Goal: Task Accomplishment & Management: Use online tool/utility

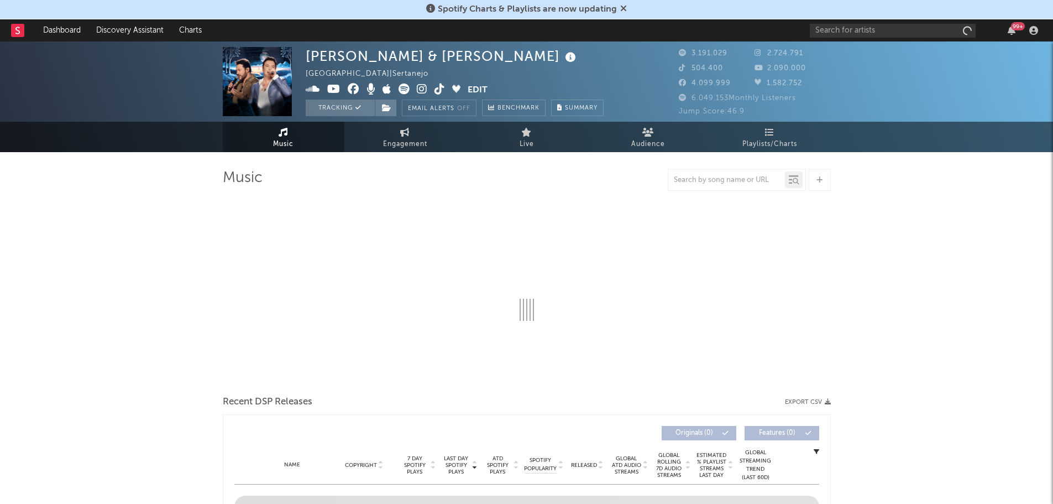
select select "6m"
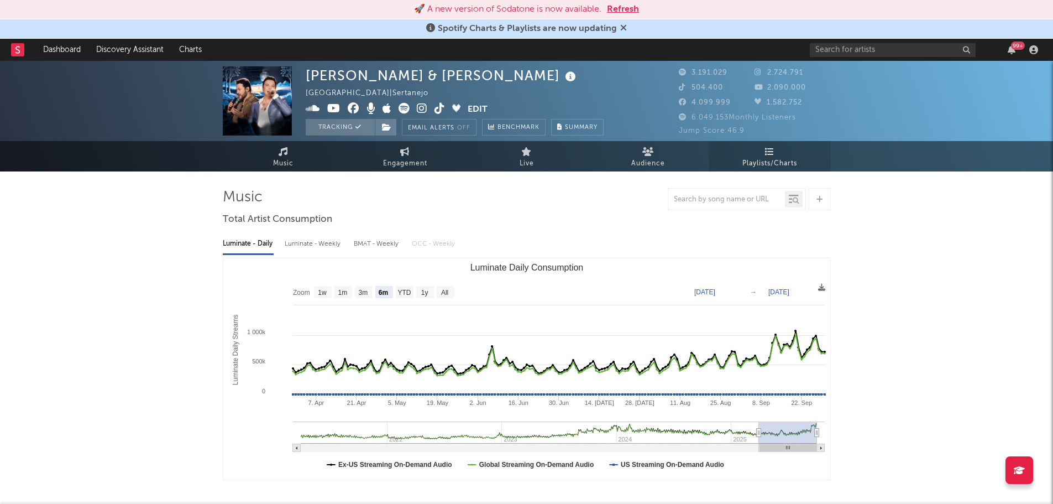
click at [774, 152] on icon at bounding box center [769, 151] width 9 height 9
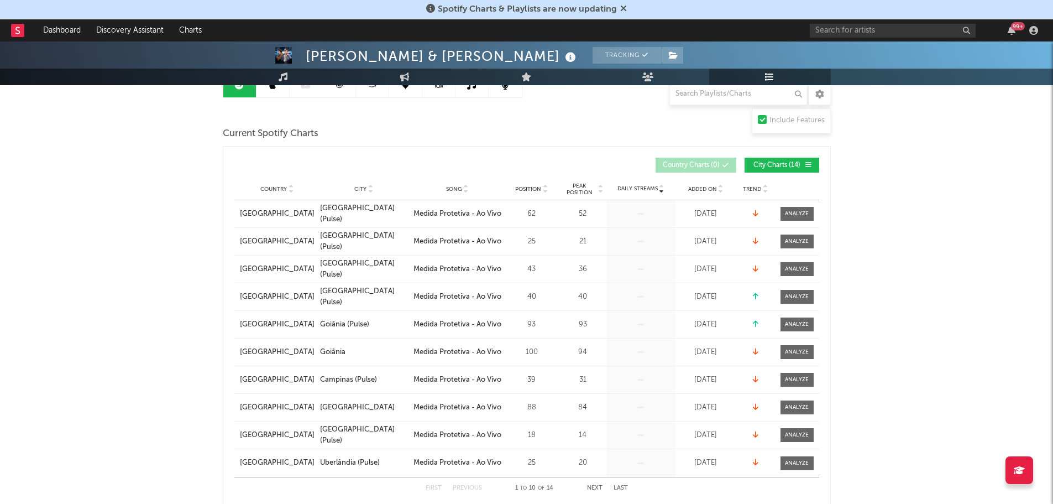
scroll to position [111, 0]
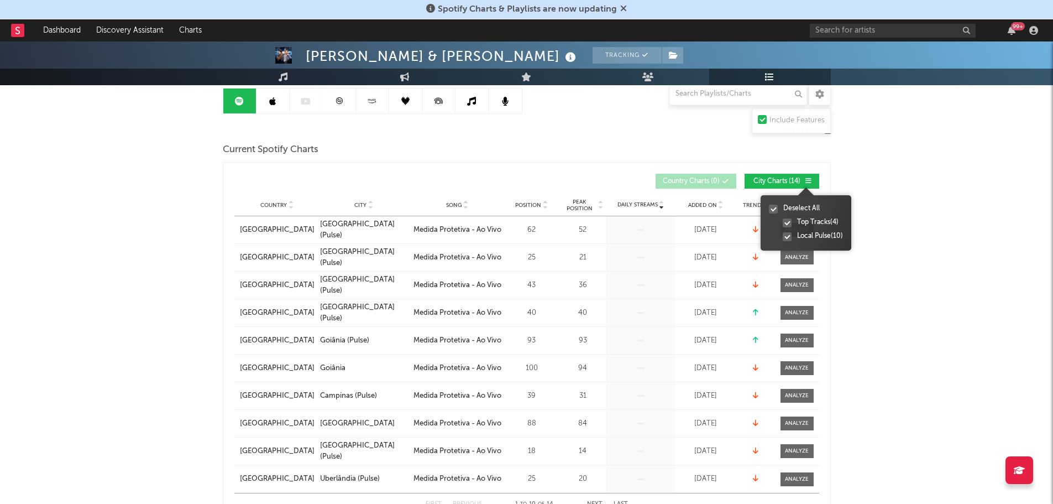
click at [811, 177] on icon at bounding box center [809, 180] width 7 height 7
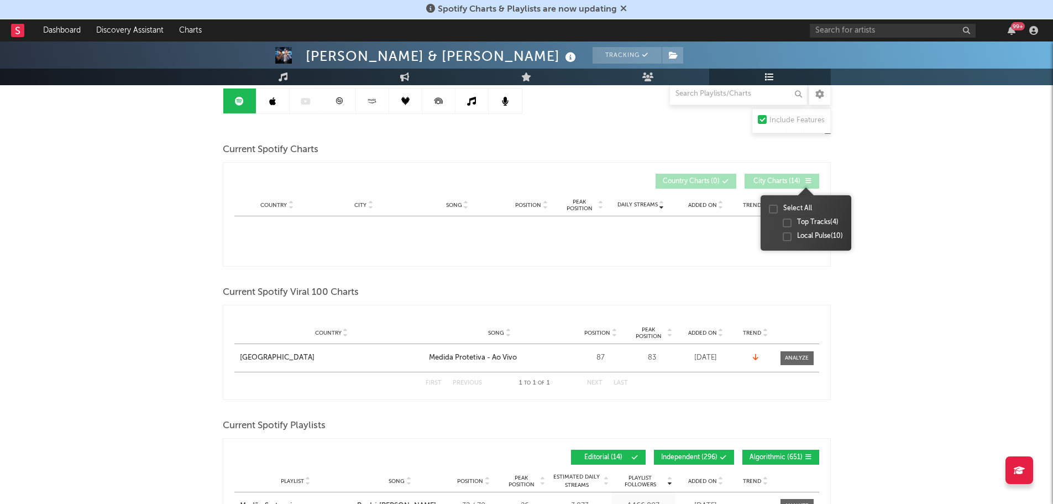
click at [811, 177] on icon at bounding box center [809, 180] width 7 height 7
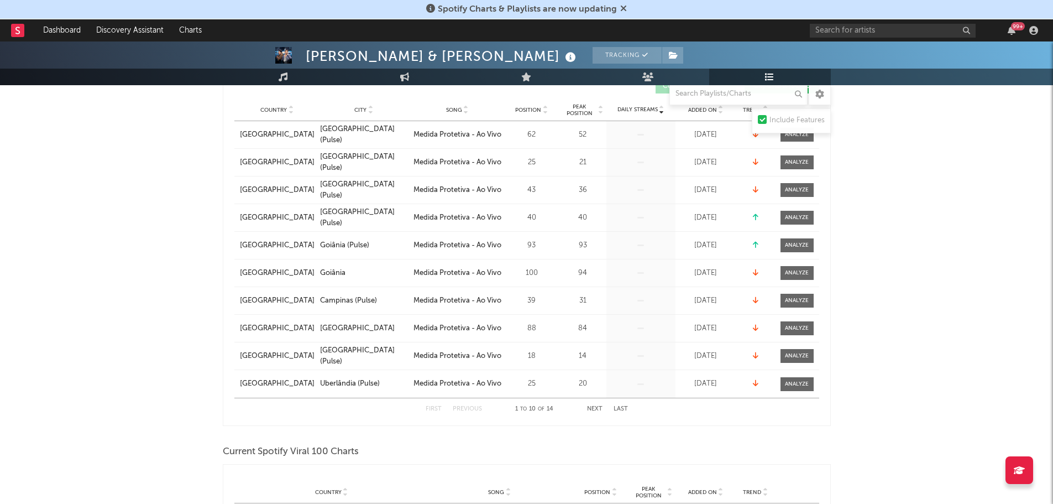
scroll to position [221, 0]
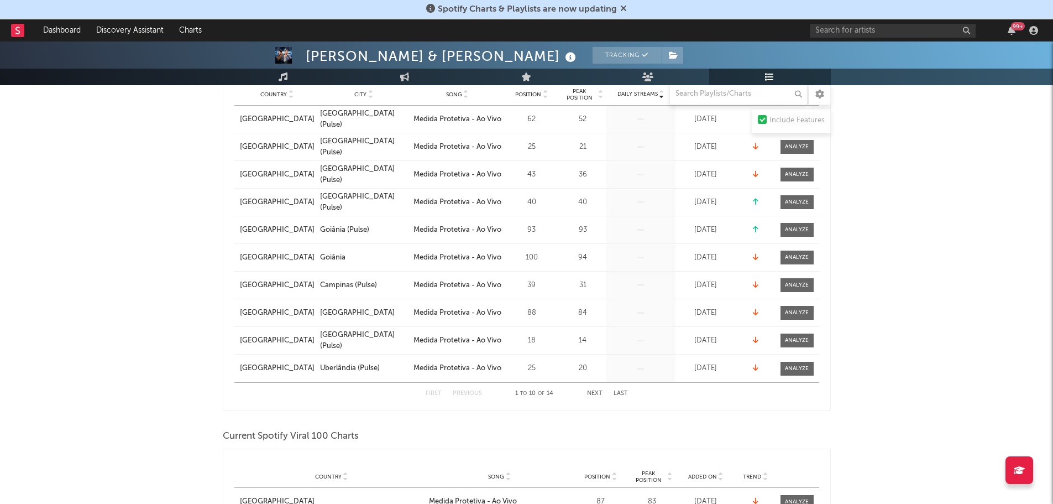
click at [550, 391] on div "1 to 10 of 14" at bounding box center [534, 393] width 61 height 13
click at [601, 392] on button "Next" at bounding box center [594, 393] width 15 height 6
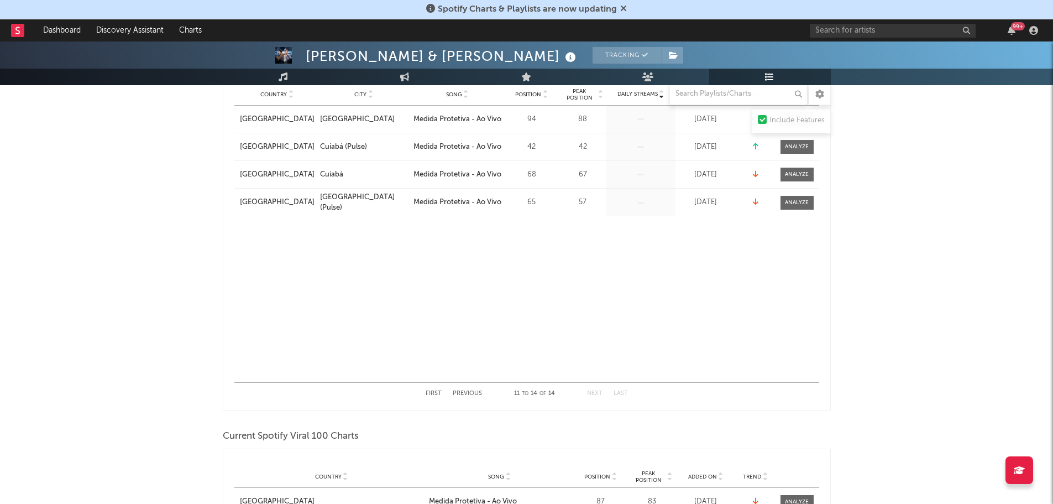
click at [426, 396] on div "First Previous 11 to 14 of 14 Next Last" at bounding box center [527, 394] width 202 height 22
click at [432, 394] on button "First" at bounding box center [434, 393] width 16 height 6
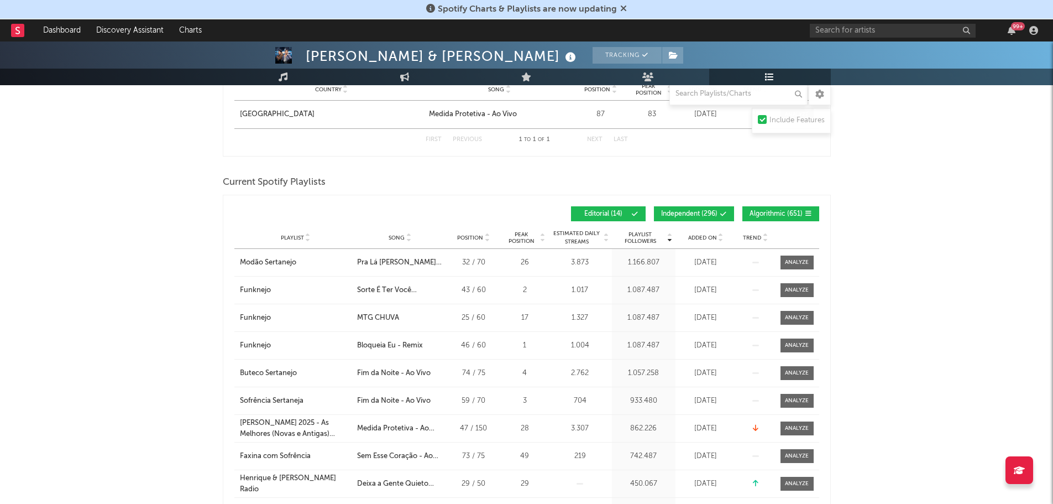
scroll to position [664, 0]
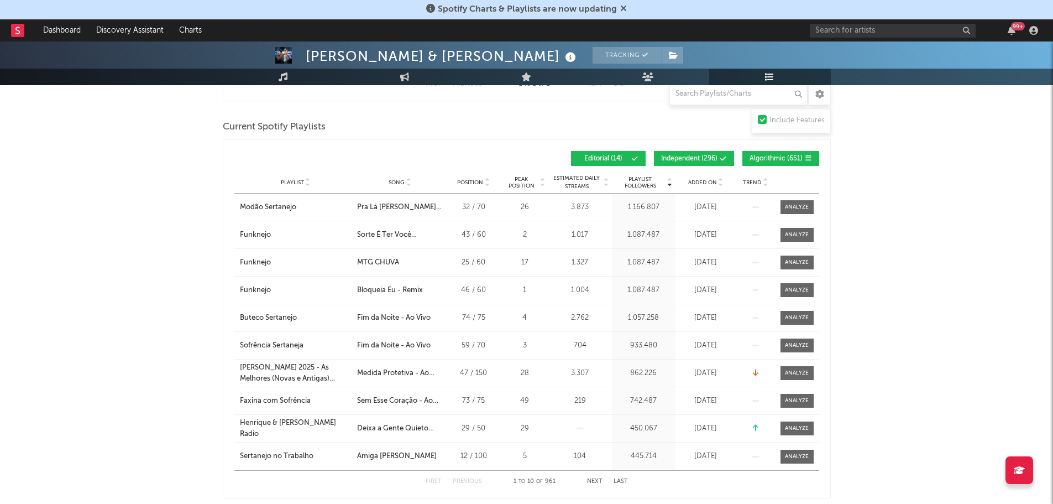
click at [401, 179] on span "Song" at bounding box center [397, 182] width 16 height 7
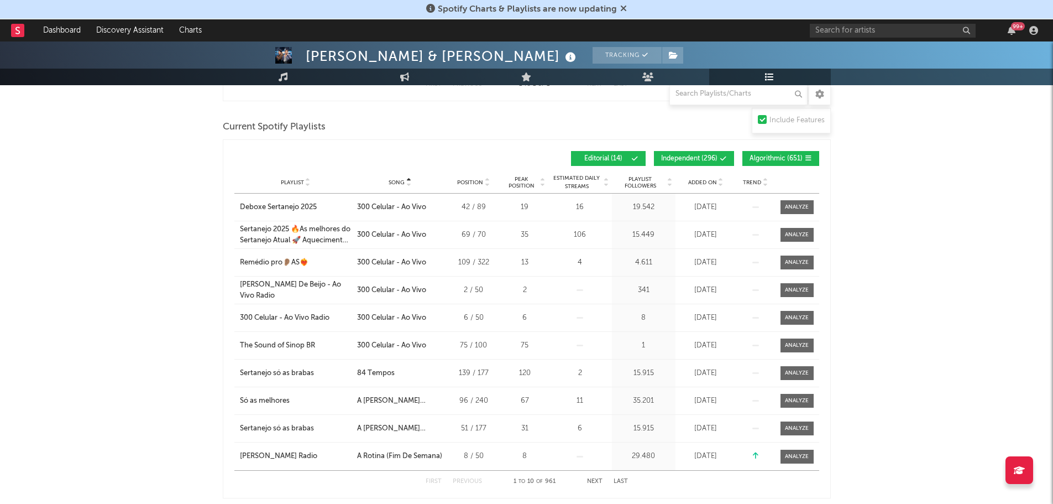
click at [670, 160] on span "Independent ( 296 )" at bounding box center [689, 158] width 56 height 7
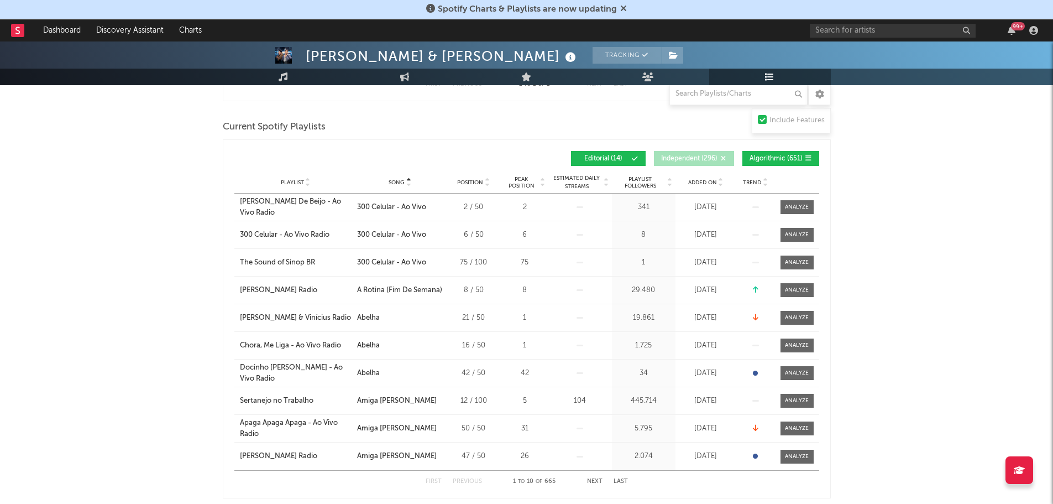
click at [790, 155] on span "Algorithmic ( 651 )" at bounding box center [776, 158] width 53 height 7
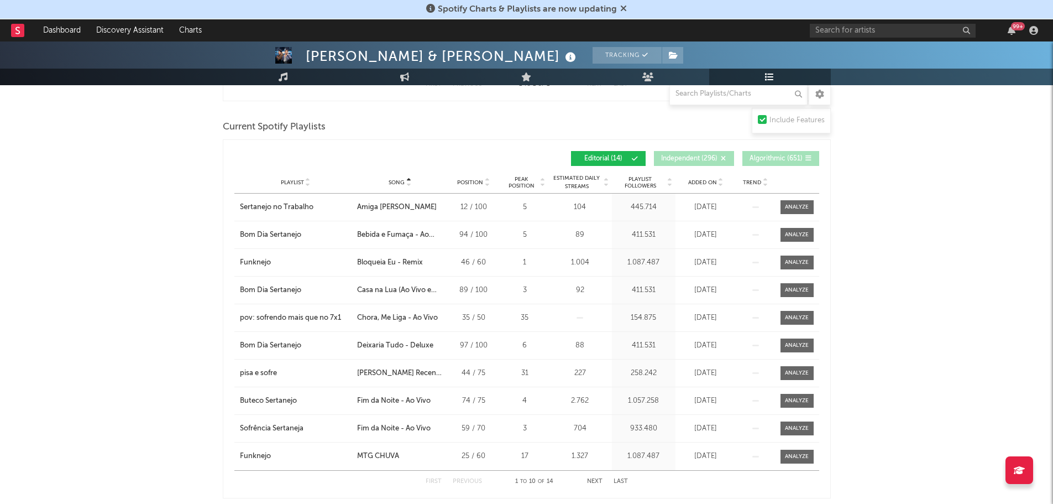
click at [790, 155] on span "Algorithmic ( 651 )" at bounding box center [776, 158] width 53 height 7
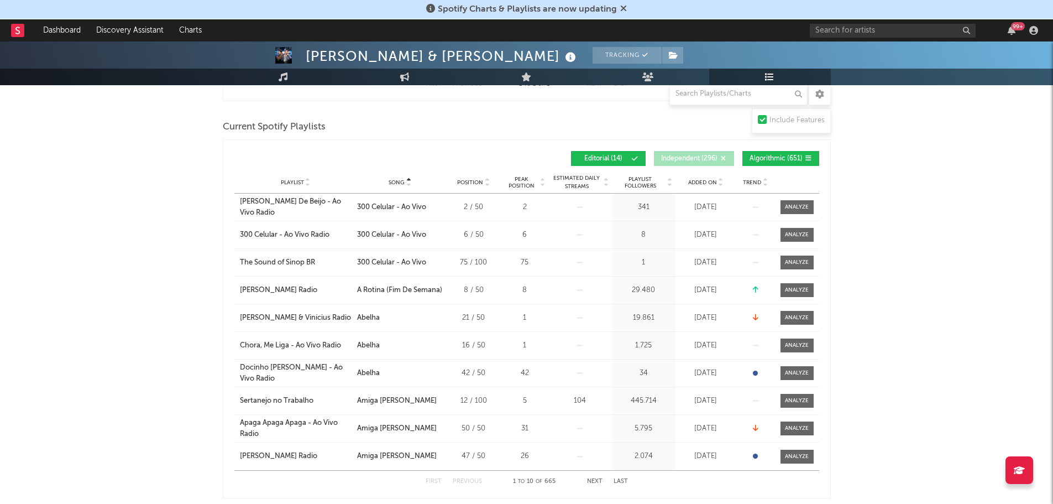
click at [790, 155] on span "Algorithmic ( 651 )" at bounding box center [776, 158] width 53 height 7
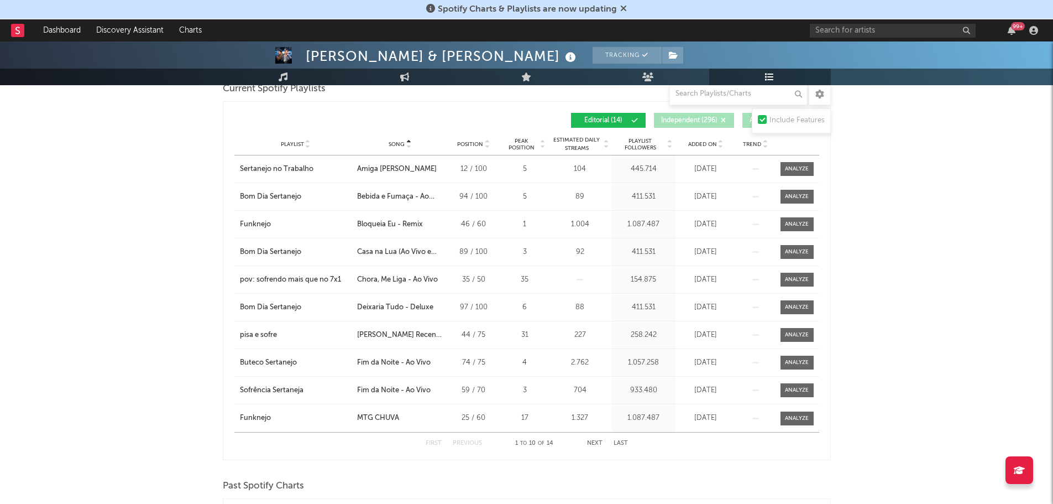
scroll to position [719, 0]
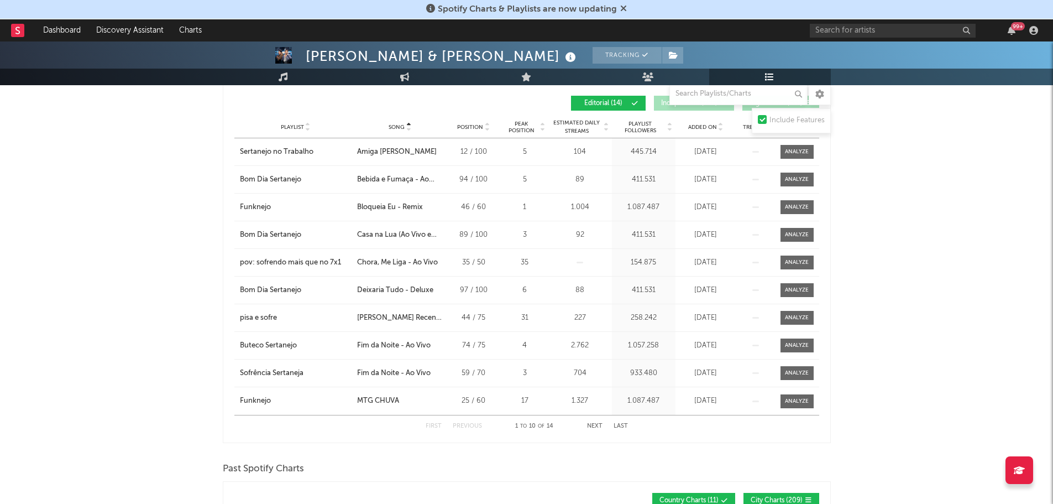
click at [590, 426] on button "Next" at bounding box center [594, 426] width 15 height 6
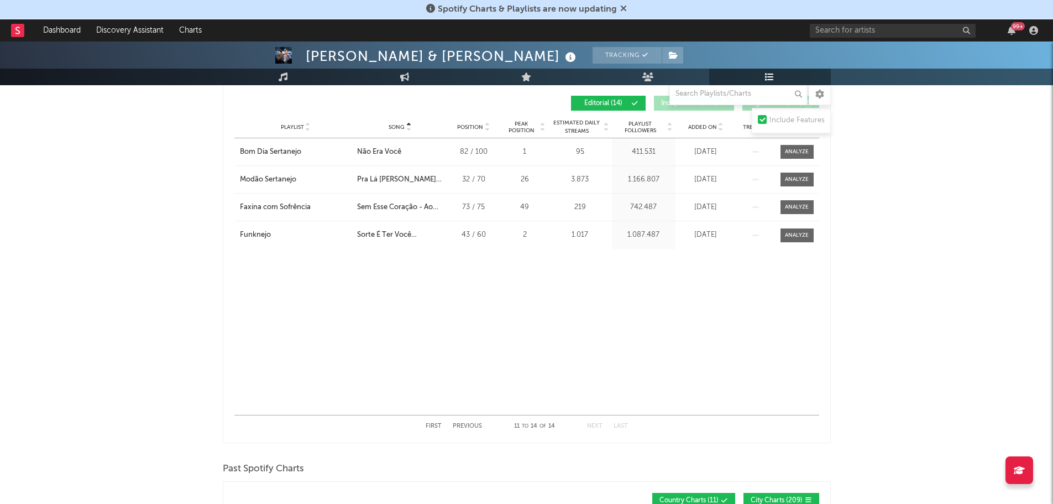
click at [430, 425] on button "First" at bounding box center [434, 426] width 16 height 6
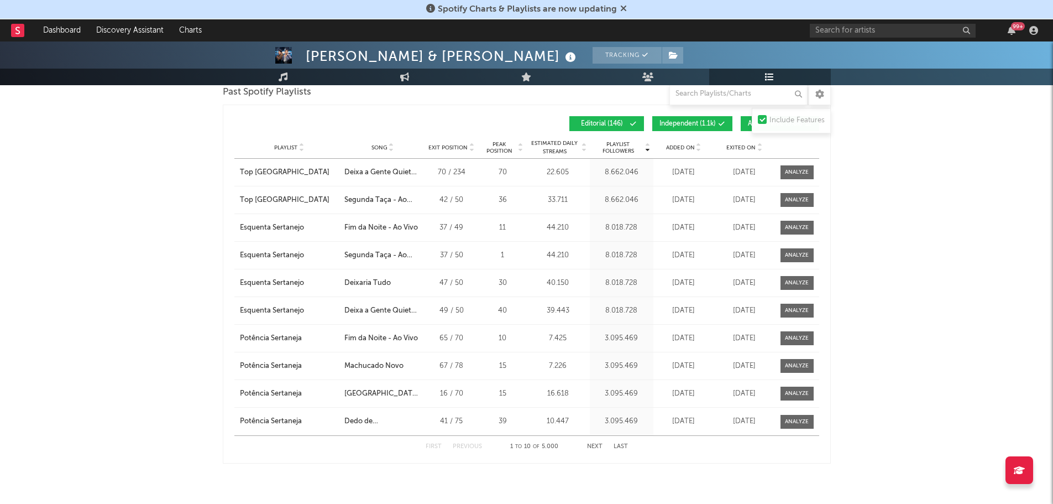
scroll to position [1880, 0]
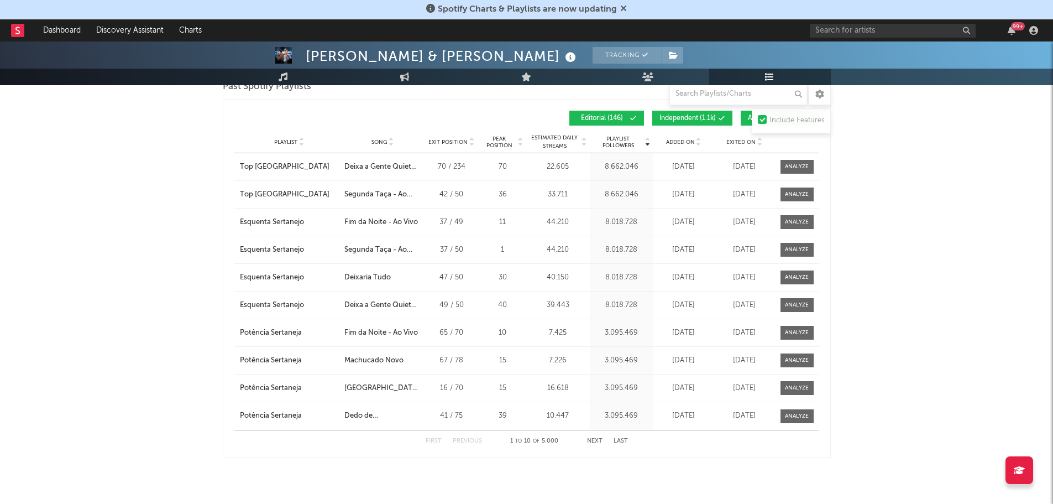
click at [678, 115] on span "Independent ( 1.1k )" at bounding box center [688, 118] width 56 height 7
click at [746, 114] on button "Algorithmic ( 3.8k )" at bounding box center [780, 118] width 79 height 15
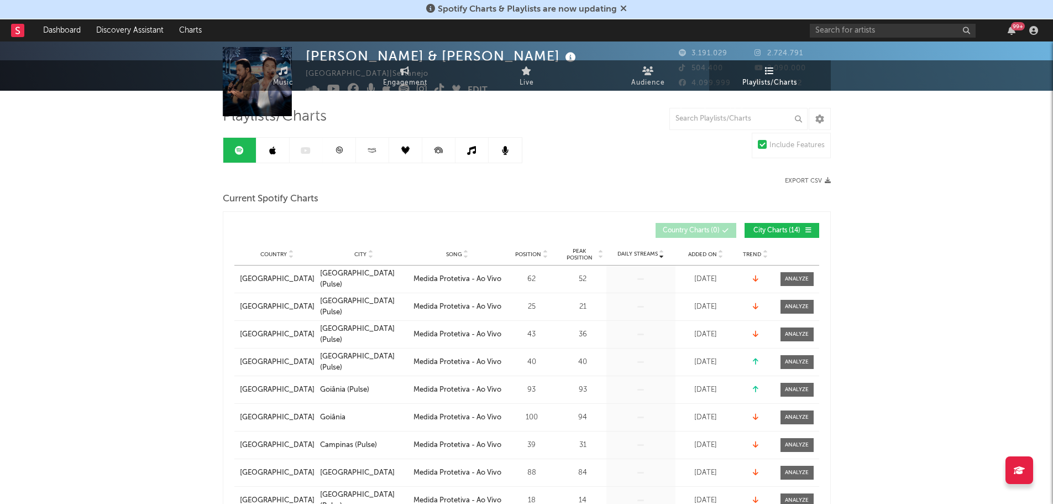
scroll to position [0, 0]
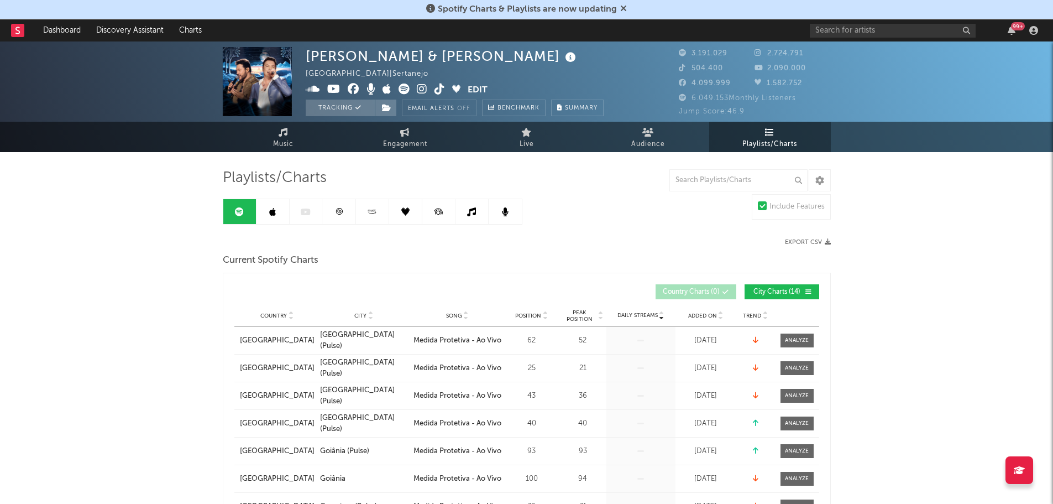
click at [408, 211] on icon at bounding box center [405, 211] width 8 height 8
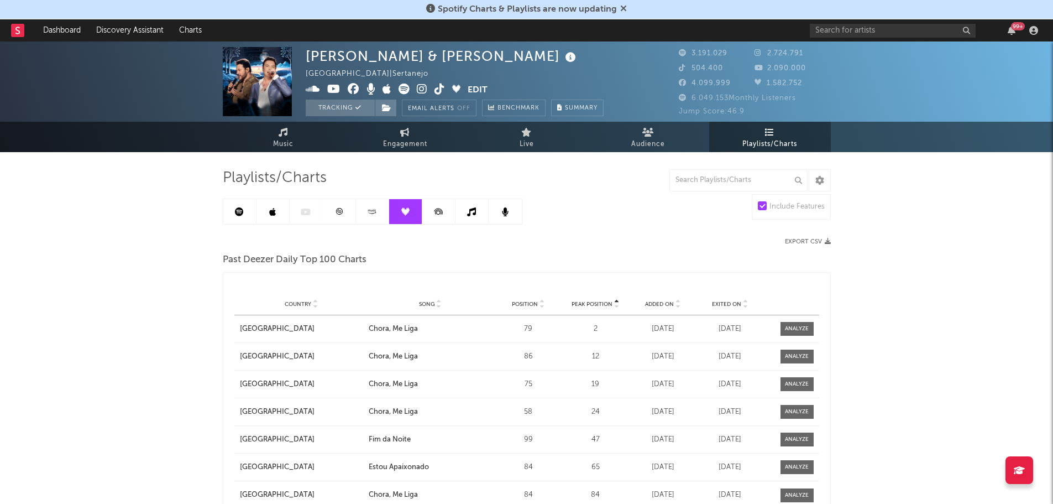
drag, startPoint x: 281, startPoint y: 213, endPoint x: 261, endPoint y: 215, distance: 20.5
click at [281, 213] on link at bounding box center [273, 211] width 33 height 25
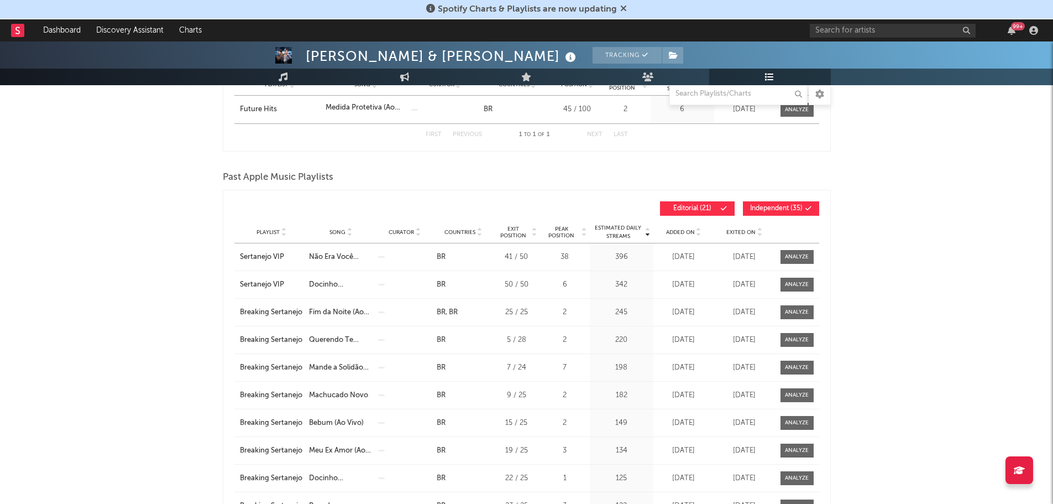
scroll to position [221, 0]
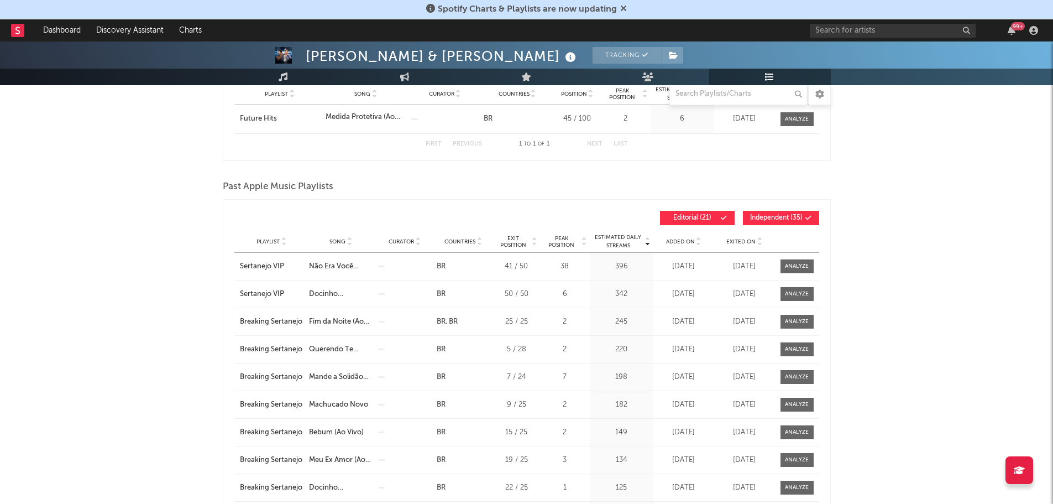
click at [790, 220] on span at bounding box center [790, 218] width 2 height 7
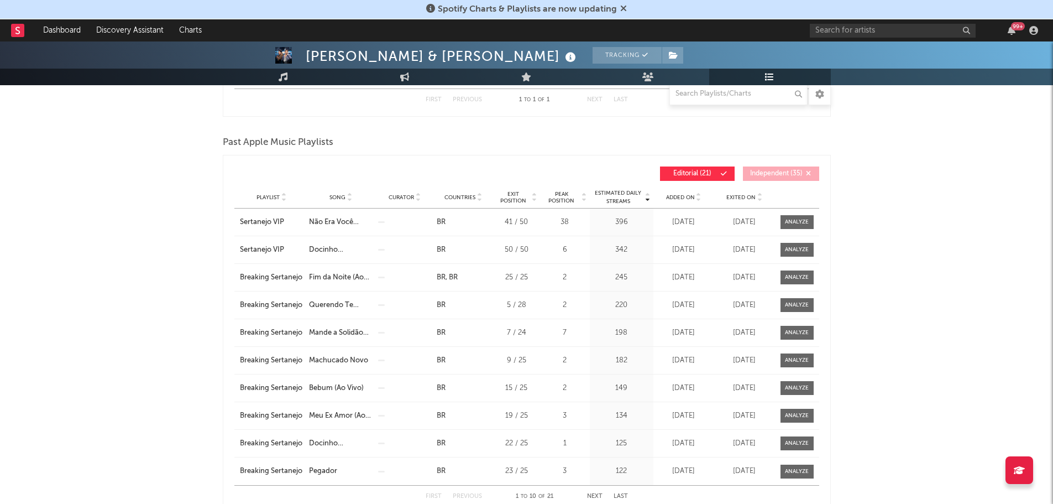
scroll to position [332, 0]
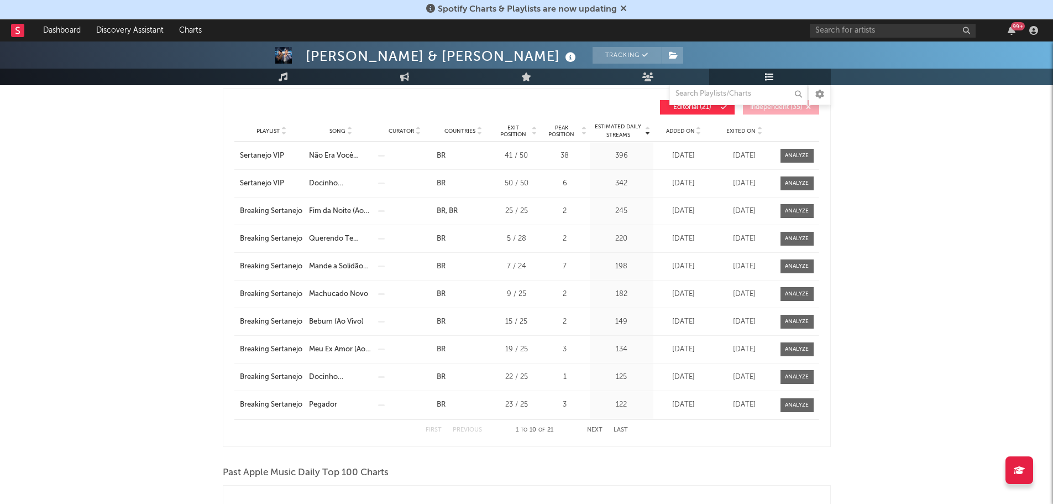
click at [601, 431] on button "Next" at bounding box center [594, 430] width 15 height 6
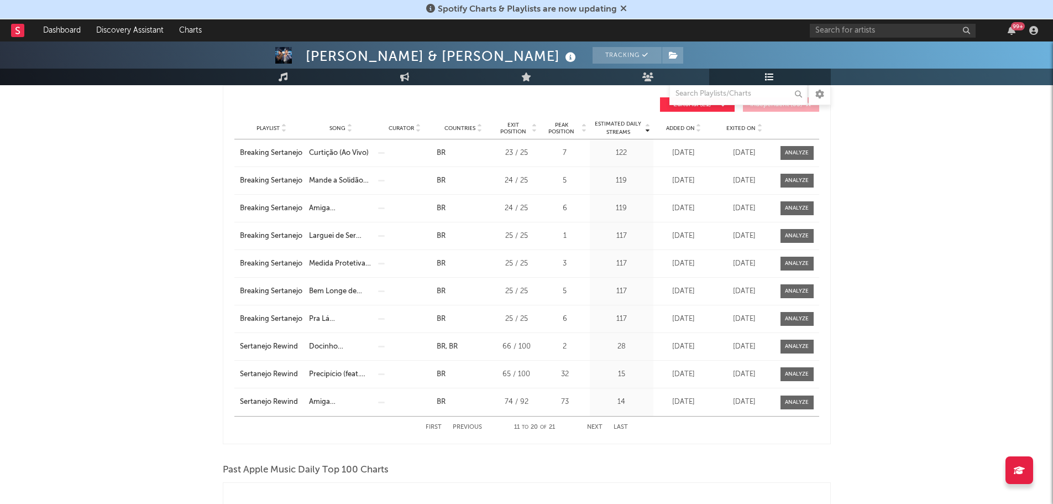
scroll to position [5, 0]
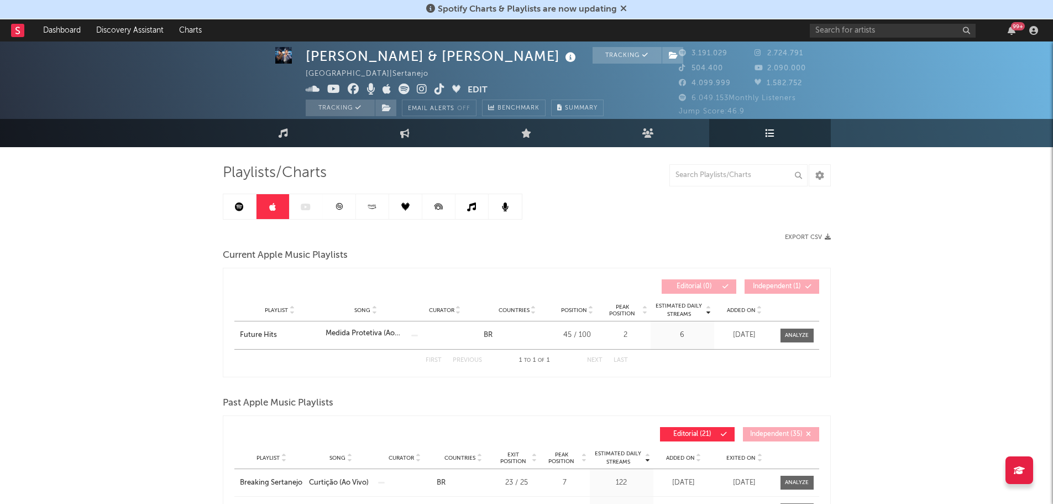
click at [335, 213] on link at bounding box center [339, 206] width 33 height 25
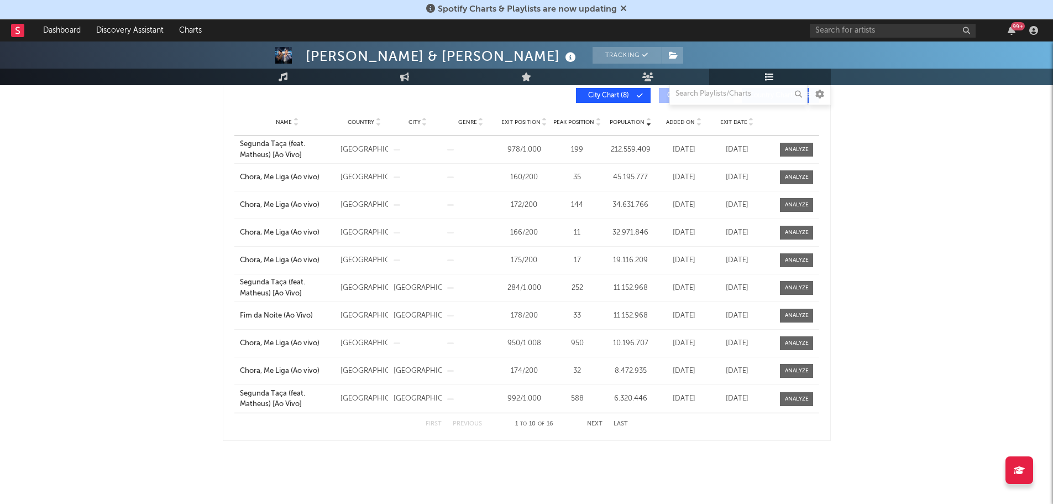
scroll to position [198, 0]
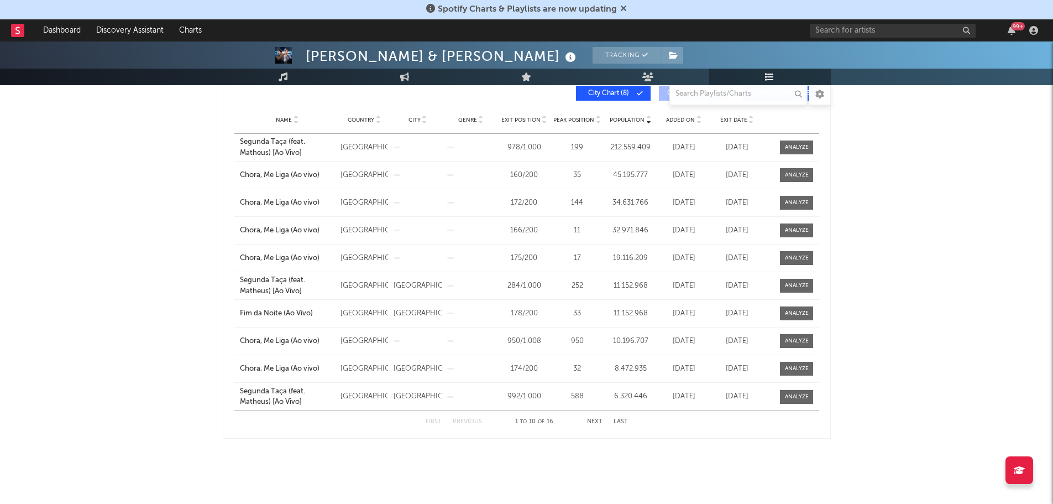
click at [597, 420] on button "Next" at bounding box center [594, 422] width 15 height 6
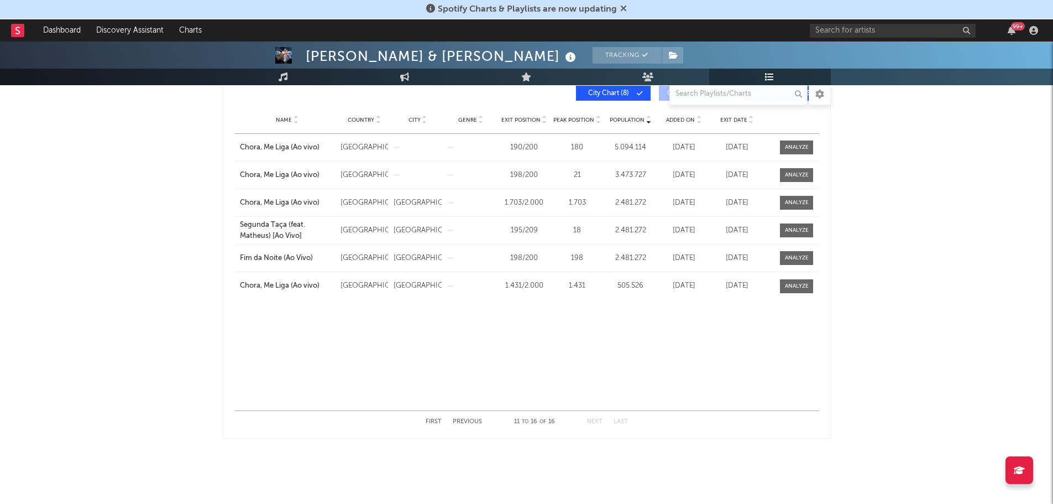
click at [430, 423] on button "First" at bounding box center [434, 422] width 16 height 6
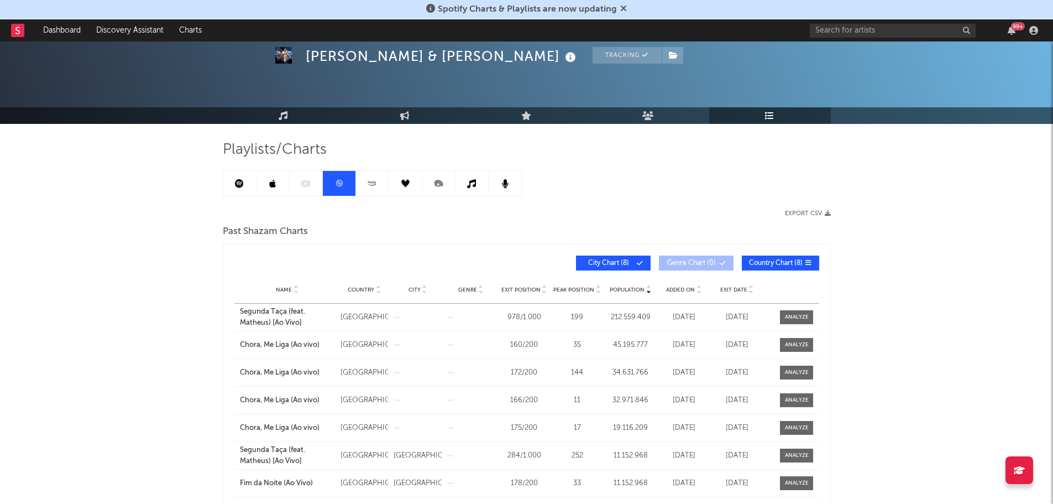
scroll to position [0, 0]
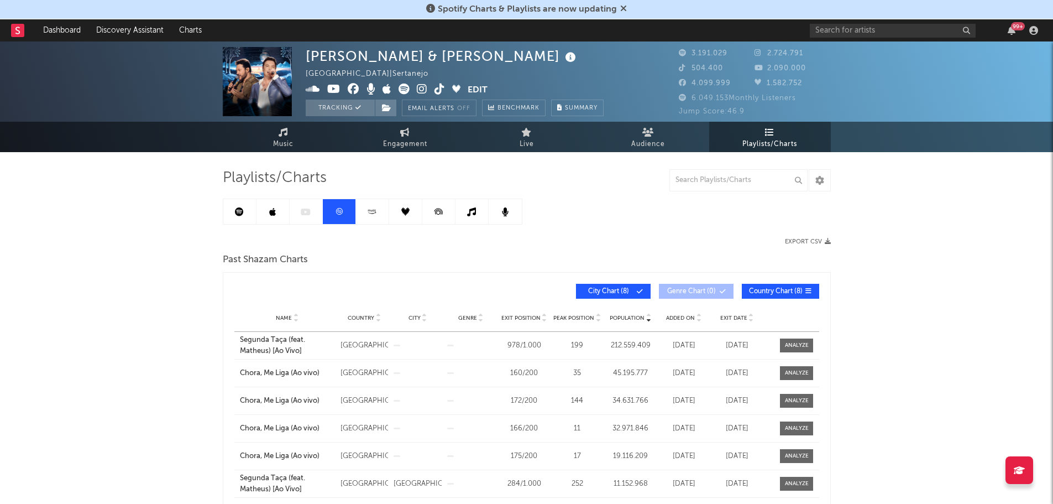
click at [374, 211] on icon at bounding box center [373, 211] width 1 height 2
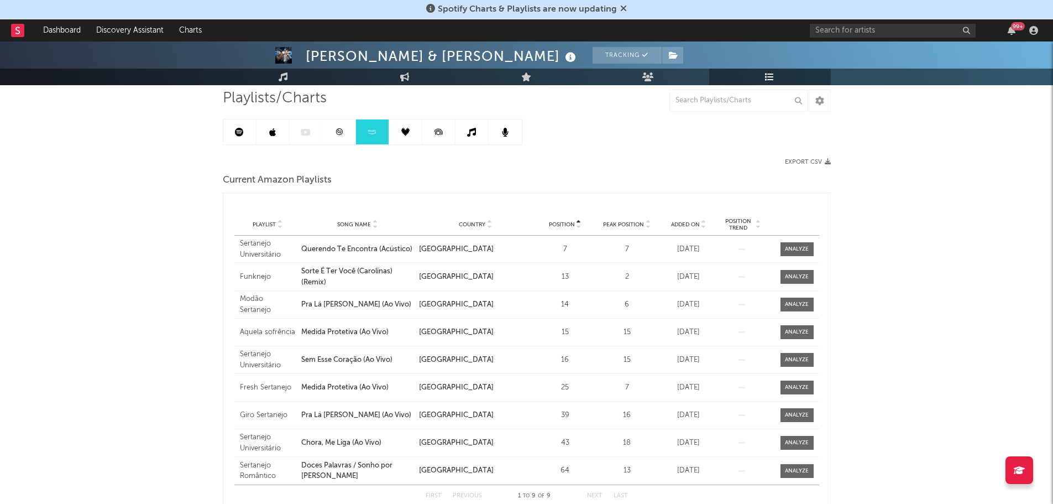
scroll to position [43, 0]
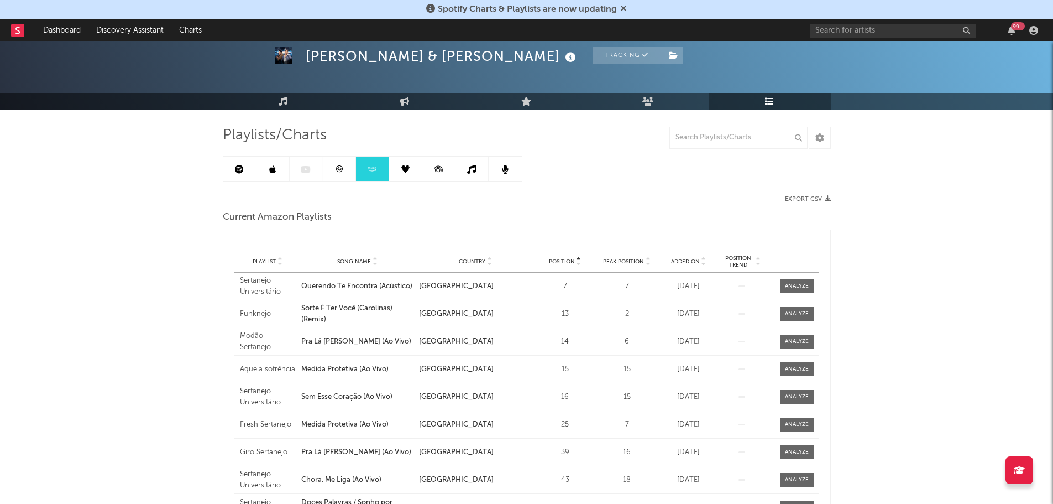
click at [407, 165] on icon at bounding box center [405, 169] width 8 height 8
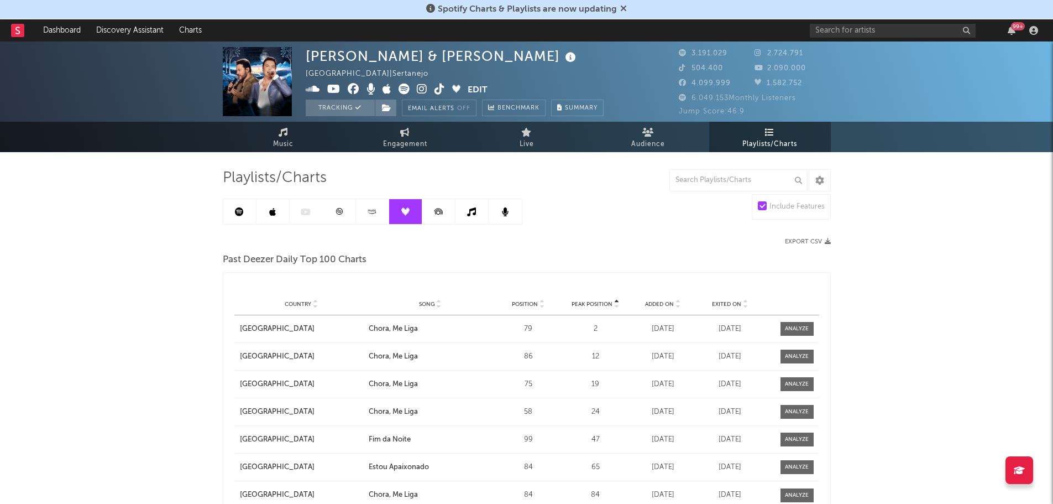
click at [437, 209] on icon at bounding box center [438, 211] width 25 height 25
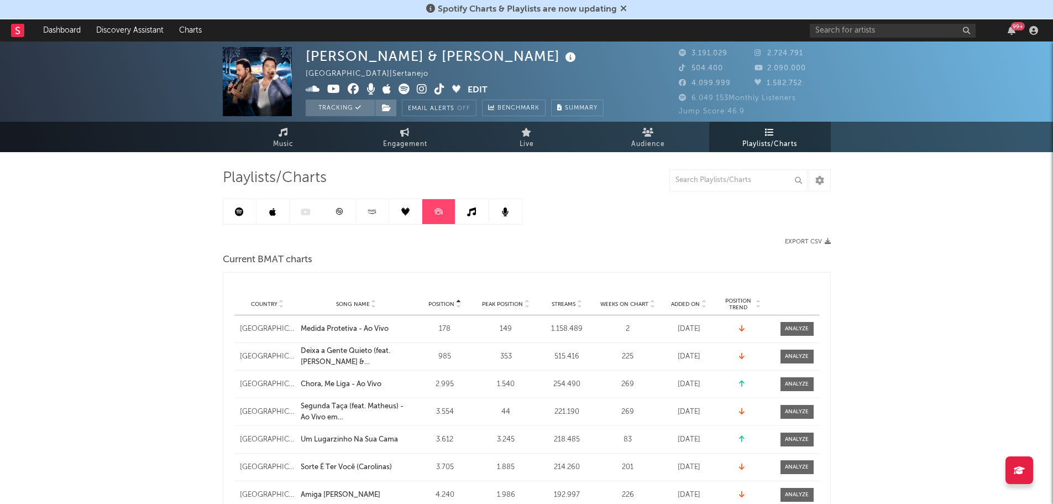
click at [473, 215] on icon at bounding box center [471, 211] width 9 height 9
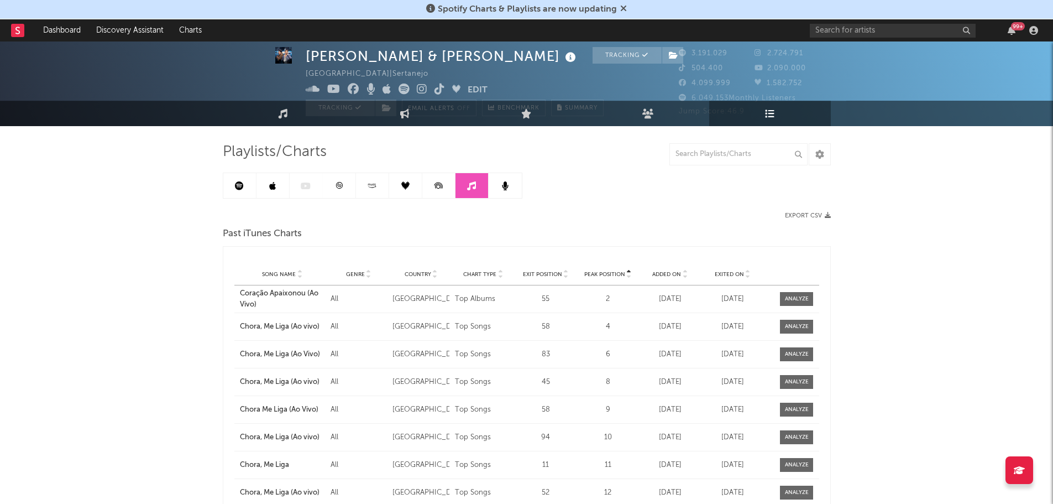
scroll to position [12, 0]
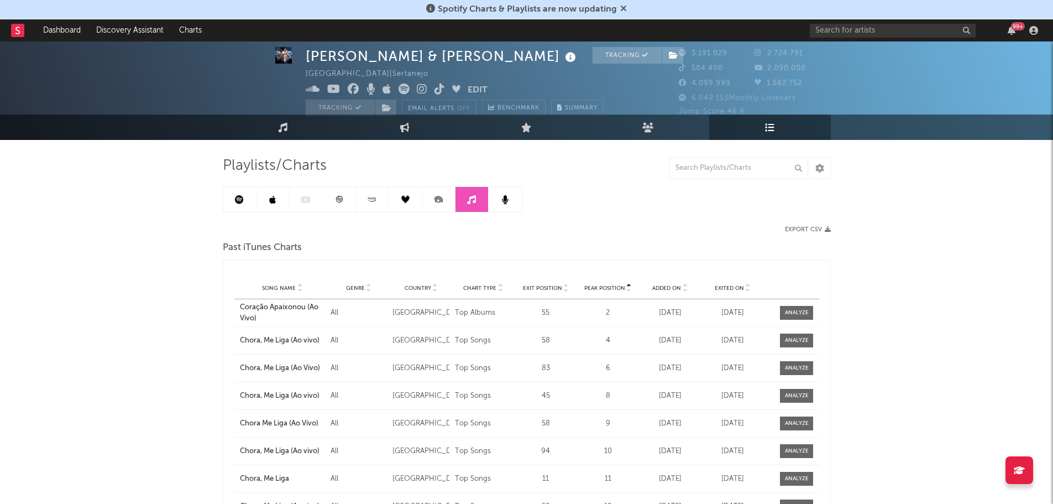
click at [505, 192] on link at bounding box center [505, 199] width 33 height 25
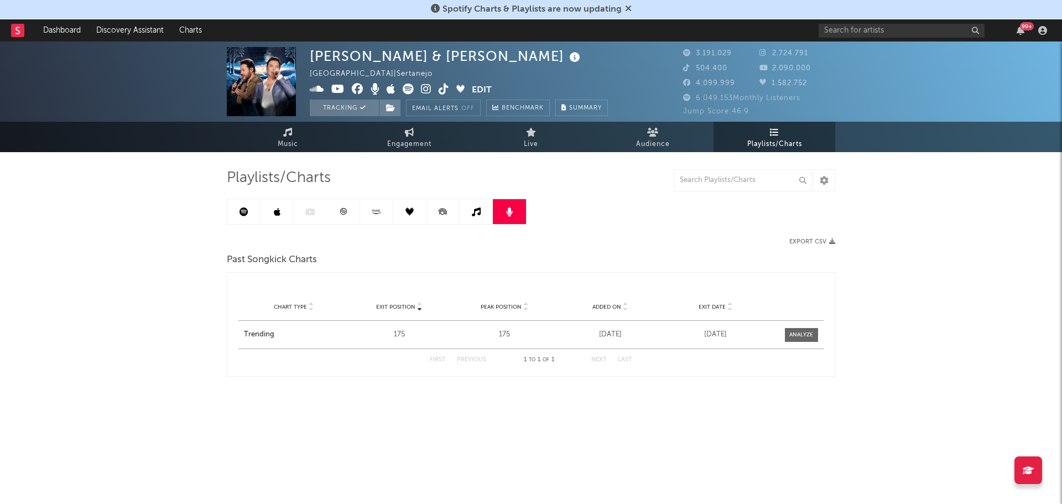
click at [258, 217] on link at bounding box center [243, 211] width 33 height 25
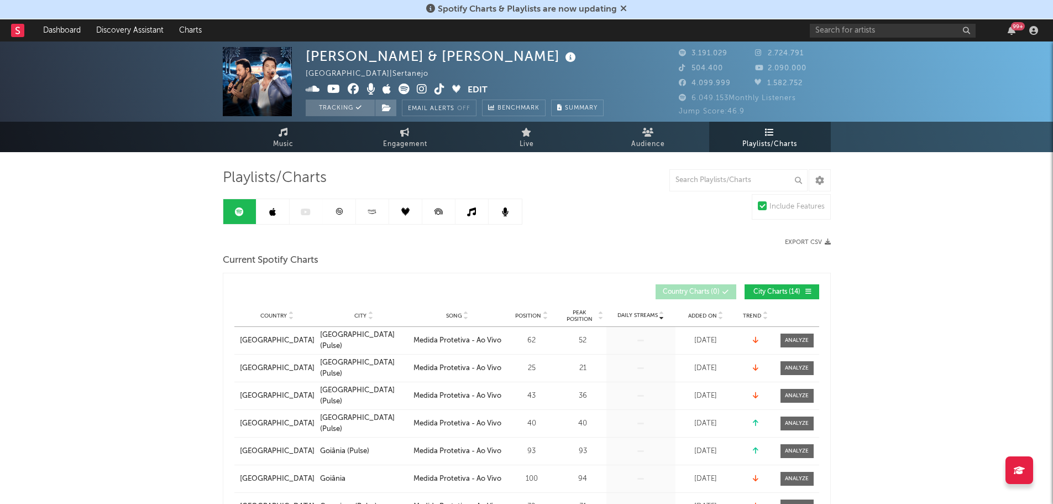
click at [244, 214] on link at bounding box center [239, 211] width 33 height 25
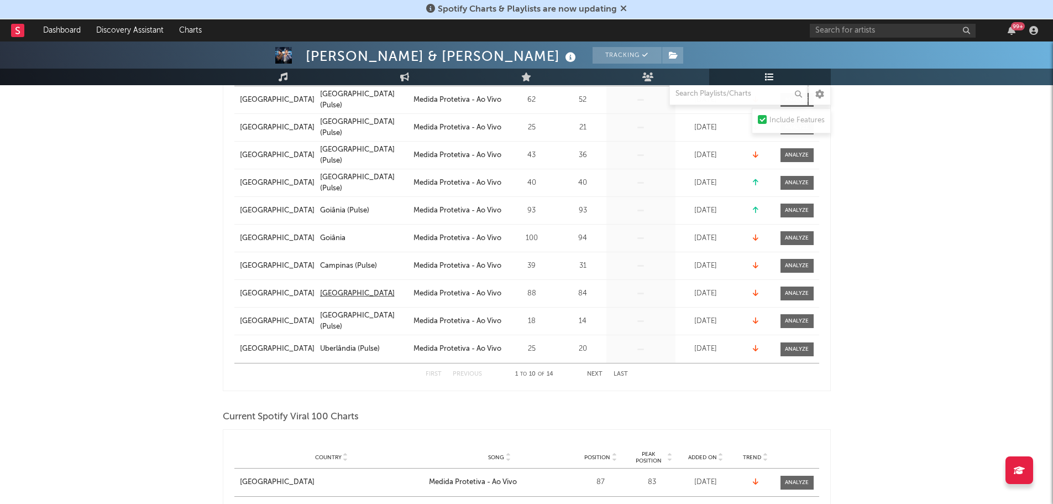
scroll to position [221, 0]
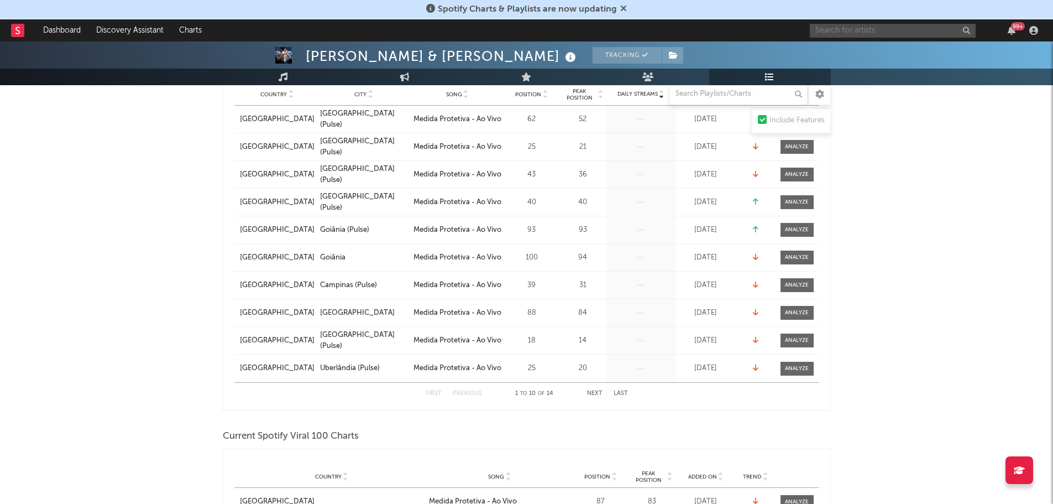
click at [872, 32] on input "text" at bounding box center [893, 31] width 166 height 14
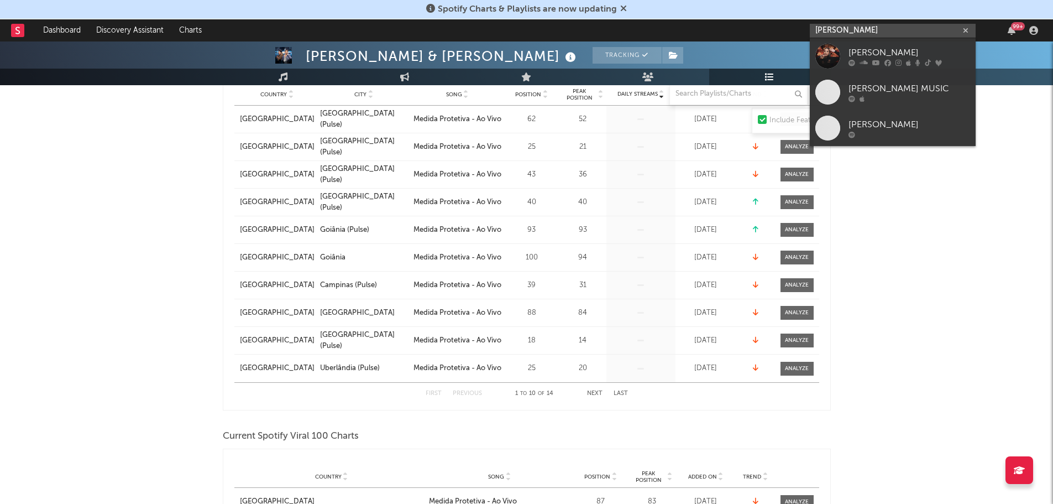
click at [847, 32] on input "[PERSON_NAME]" at bounding box center [893, 31] width 166 height 14
type input "[PERSON_NAME]"
click at [859, 75] on link "[PERSON_NAME] MUSIC" at bounding box center [893, 92] width 166 height 36
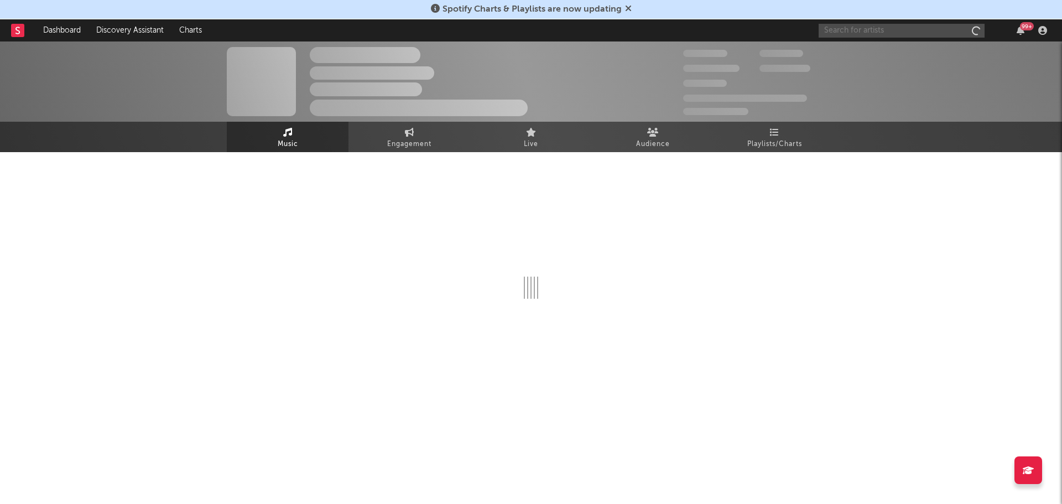
click at [864, 33] on input "text" at bounding box center [901, 31] width 166 height 14
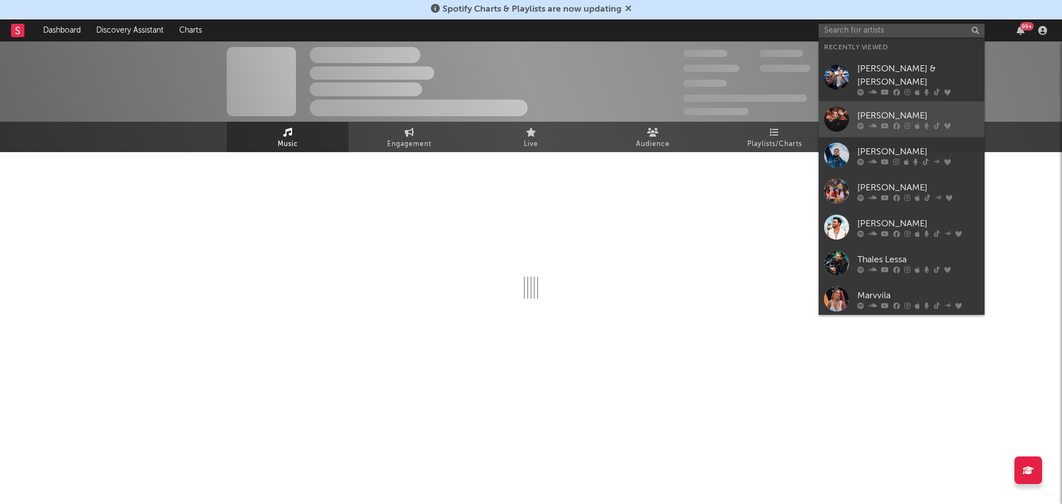
click at [877, 109] on div "[PERSON_NAME]" at bounding box center [918, 115] width 122 height 13
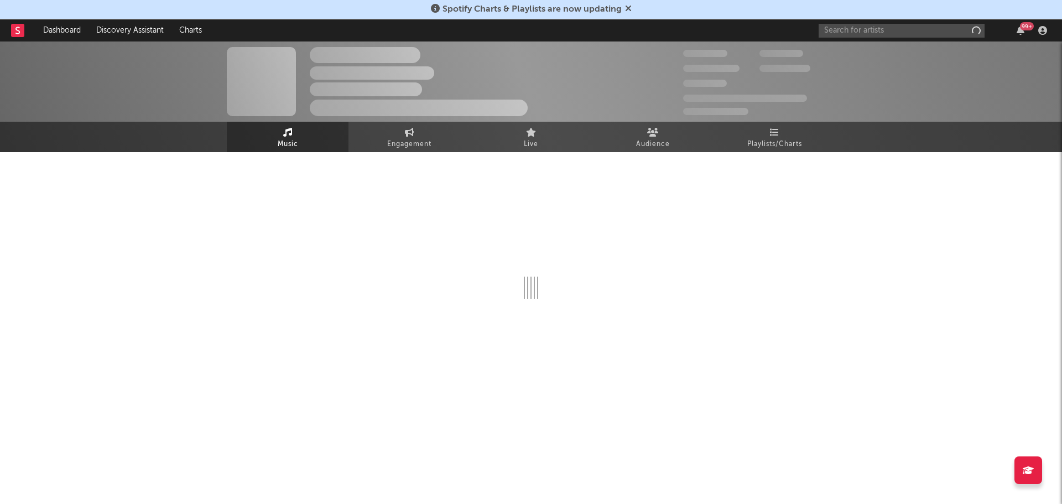
select select "1w"
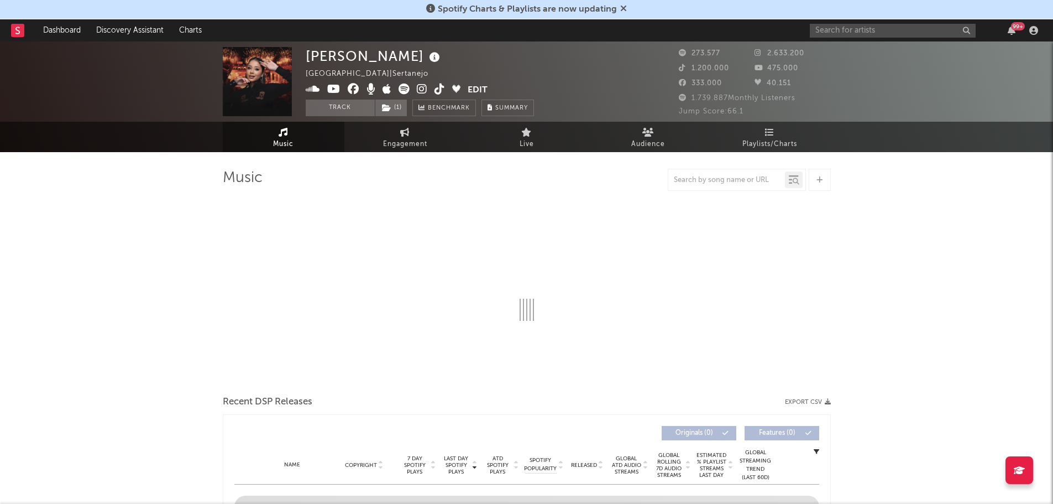
select select "6m"
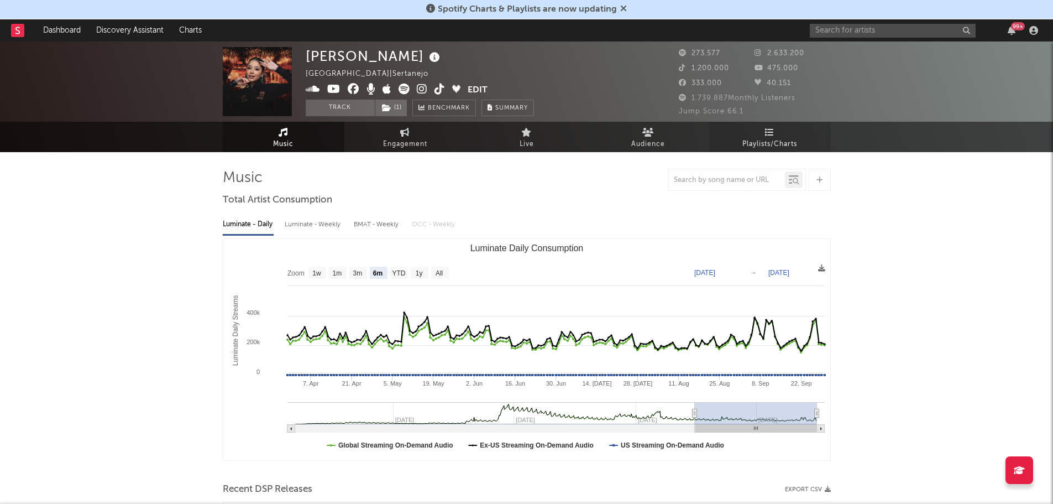
click at [779, 141] on span "Playlists/Charts" at bounding box center [770, 144] width 55 height 13
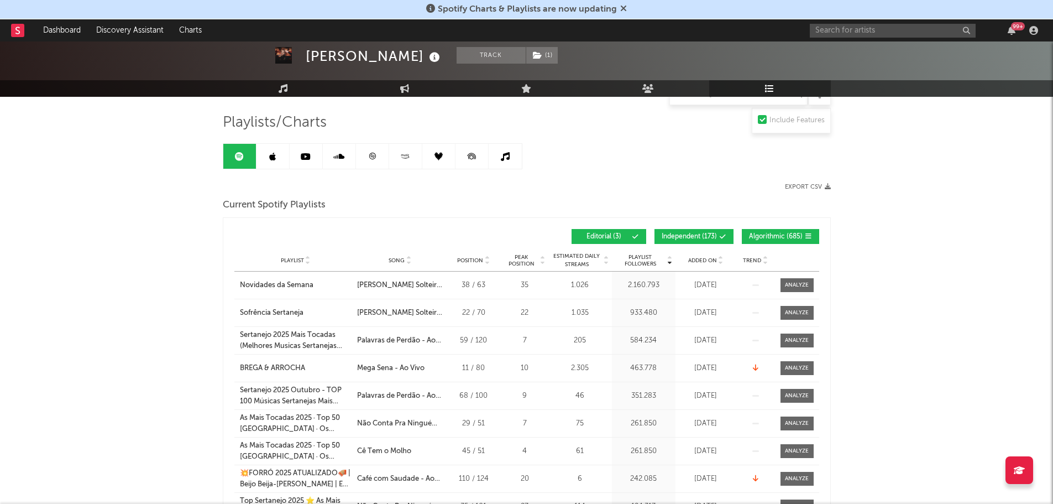
scroll to position [111, 0]
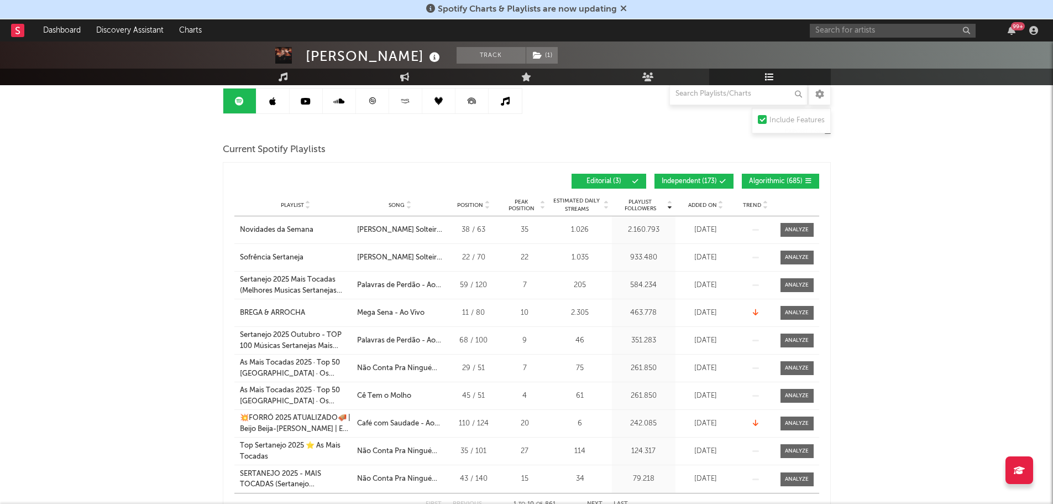
click at [775, 176] on button "Algorithmic ( 685 )" at bounding box center [780, 181] width 77 height 15
click at [693, 178] on span "Independent ( 173 )" at bounding box center [689, 181] width 55 height 7
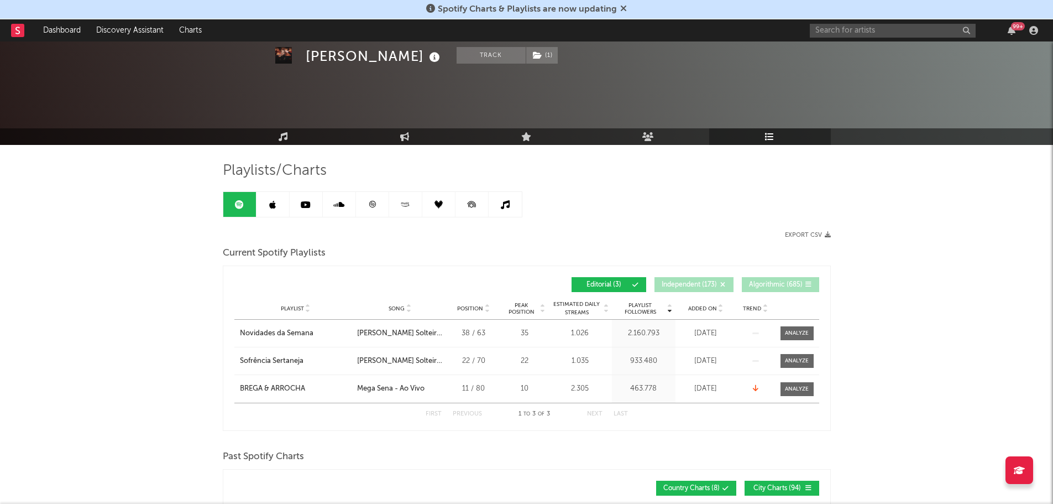
scroll to position [0, 0]
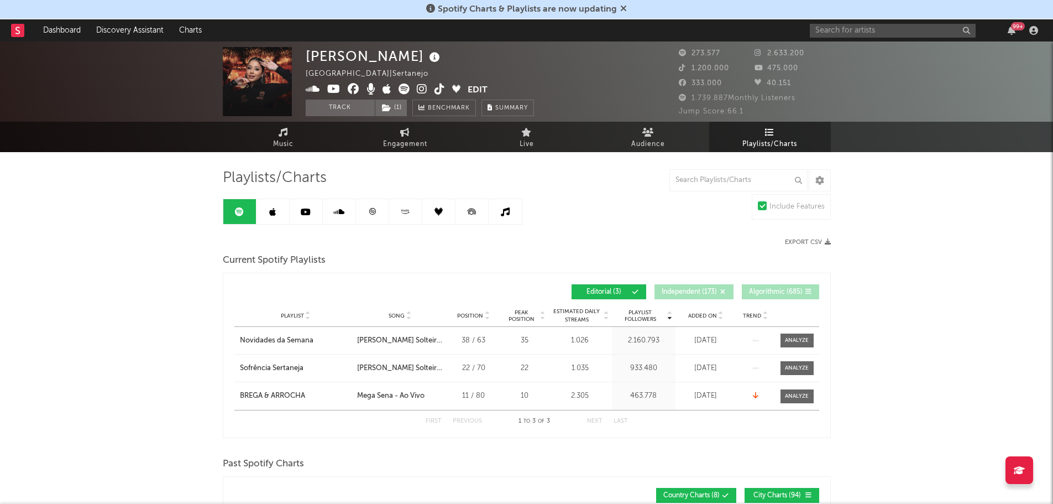
click at [751, 289] on span "Algorithmic ( 685 )" at bounding box center [776, 292] width 54 height 7
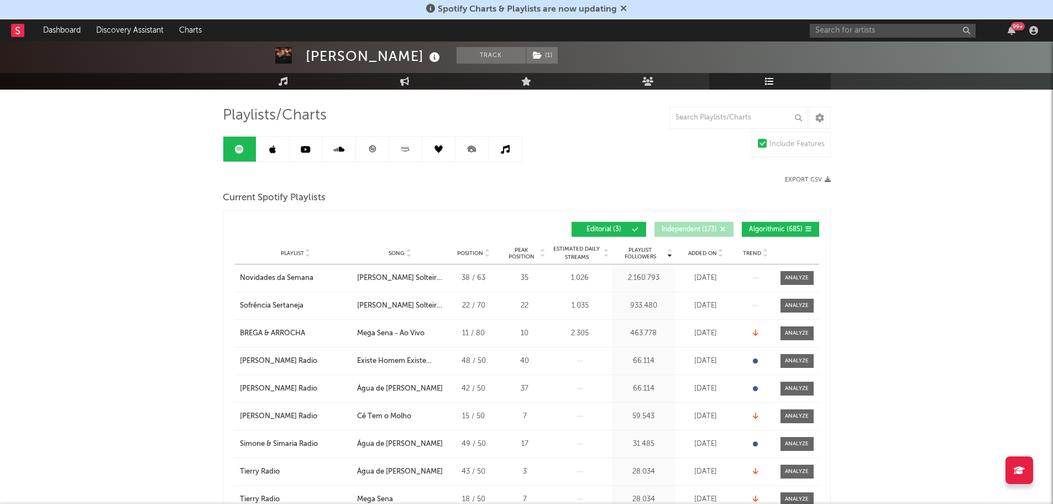
scroll to position [55, 0]
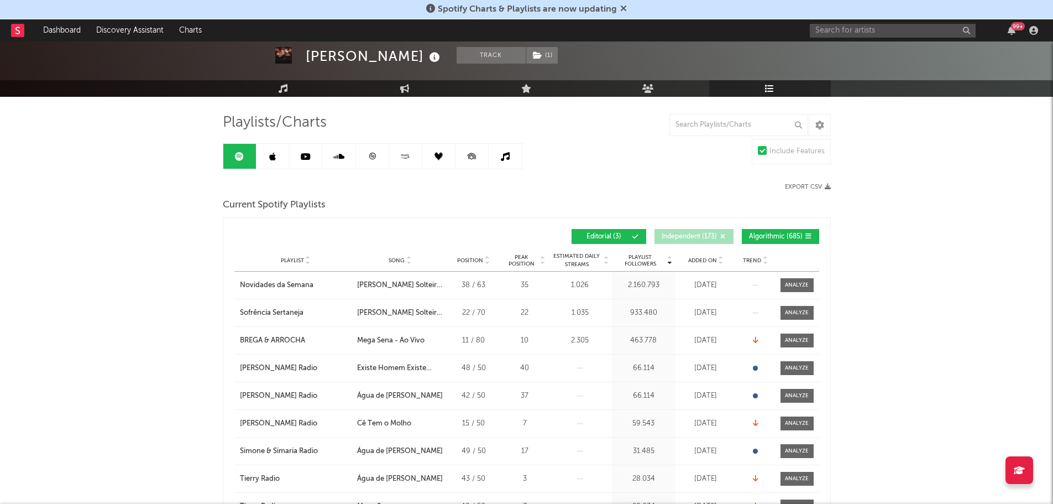
click at [427, 155] on link at bounding box center [438, 156] width 33 height 25
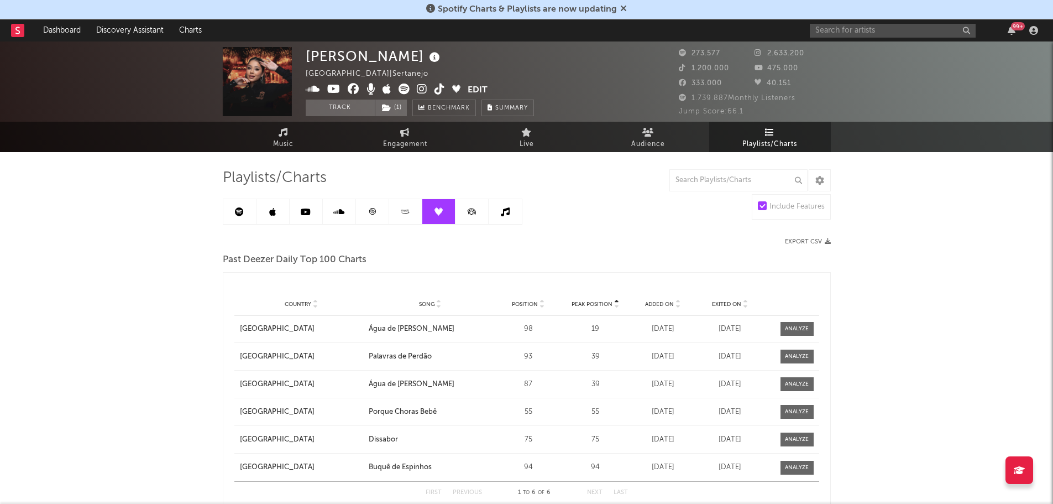
click at [270, 208] on icon at bounding box center [272, 211] width 7 height 9
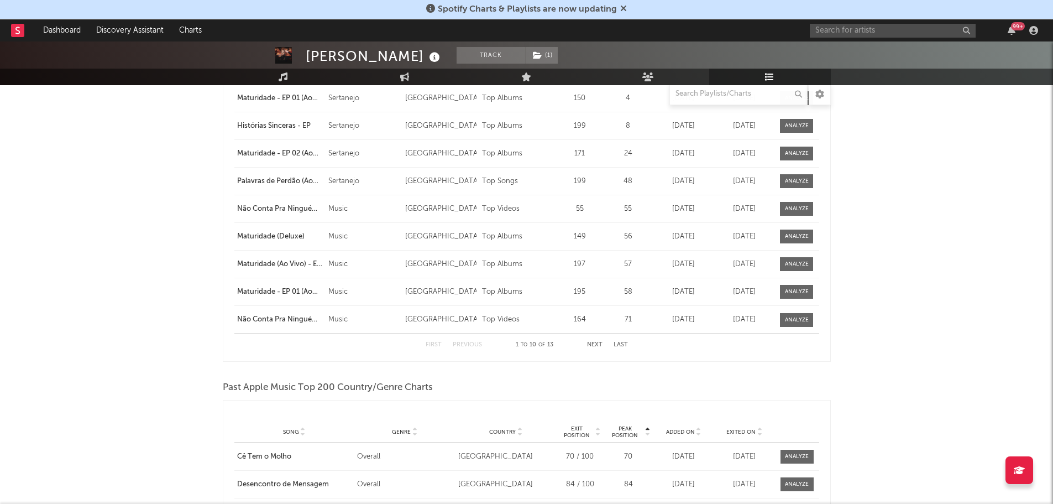
scroll to position [940, 0]
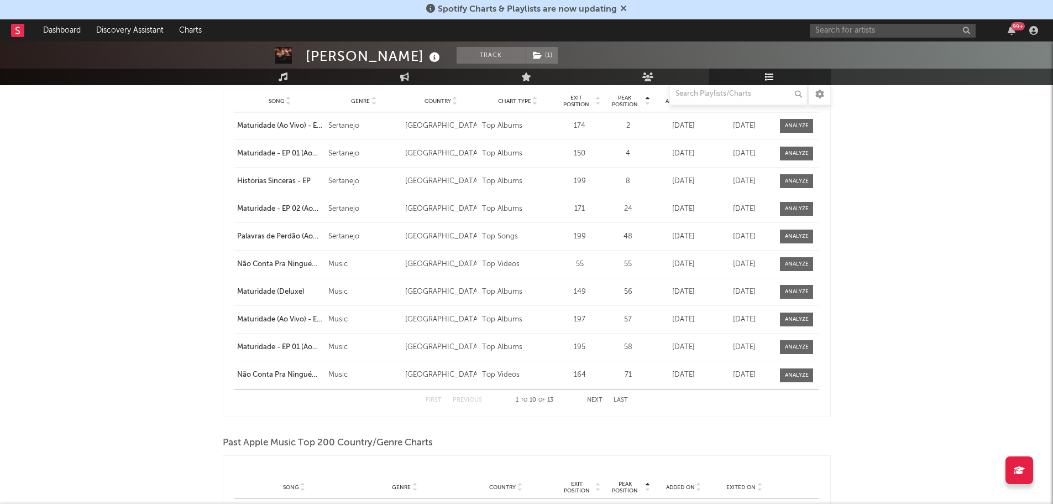
click at [591, 400] on button "Next" at bounding box center [594, 400] width 15 height 6
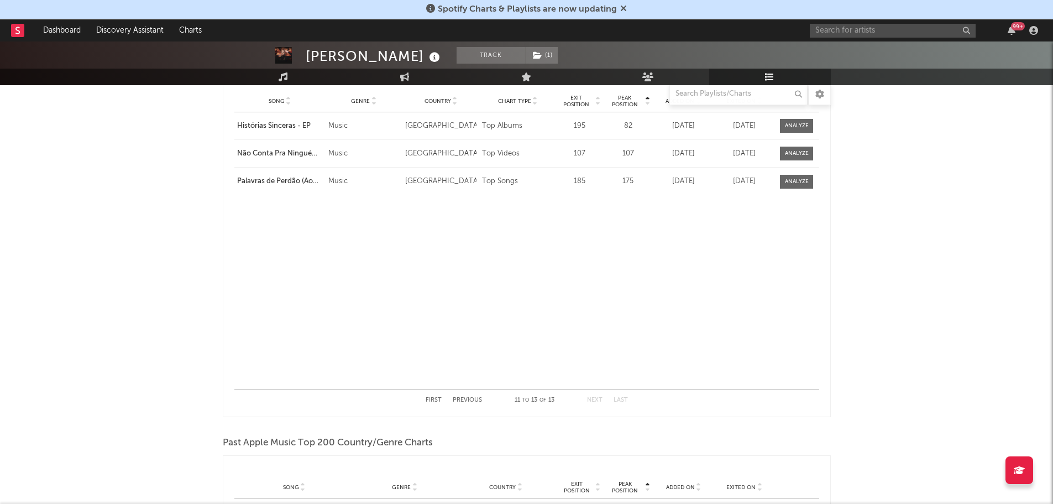
click at [456, 399] on button "Previous" at bounding box center [467, 400] width 29 height 6
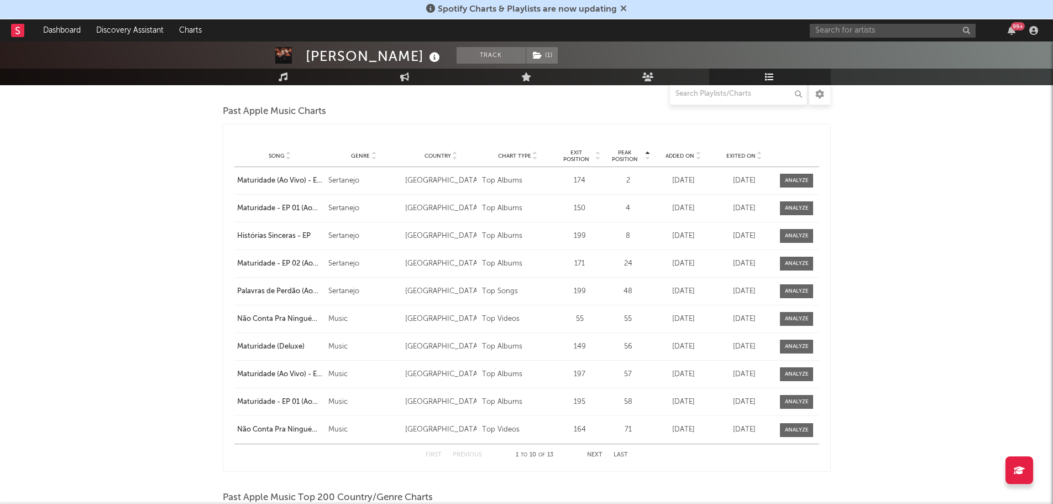
scroll to position [885, 0]
click at [591, 453] on button "Next" at bounding box center [594, 455] width 15 height 6
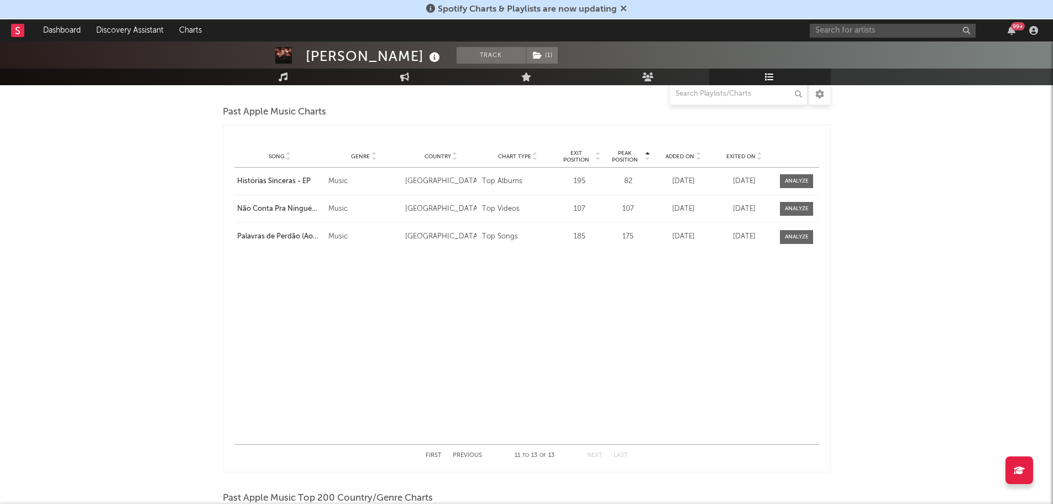
click at [435, 452] on button "First" at bounding box center [434, 455] width 16 height 6
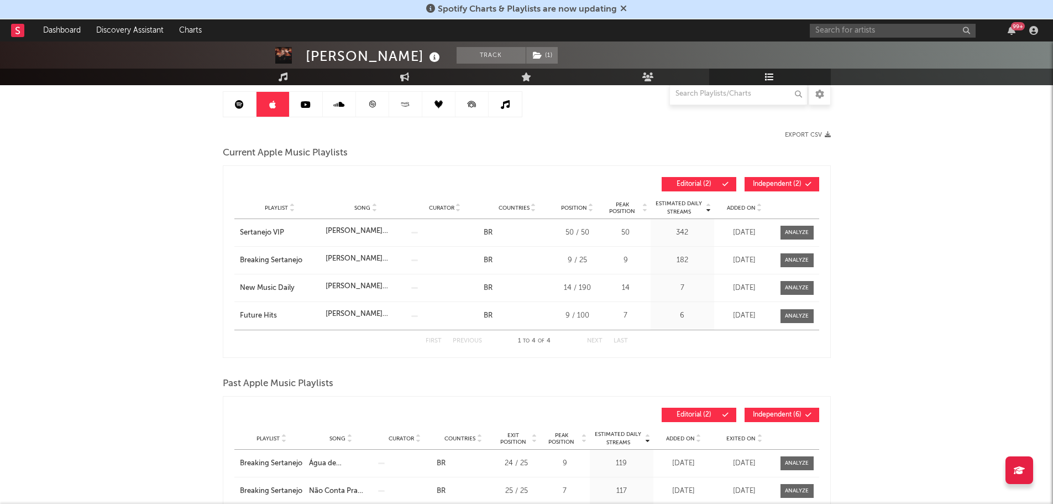
scroll to position [0, 0]
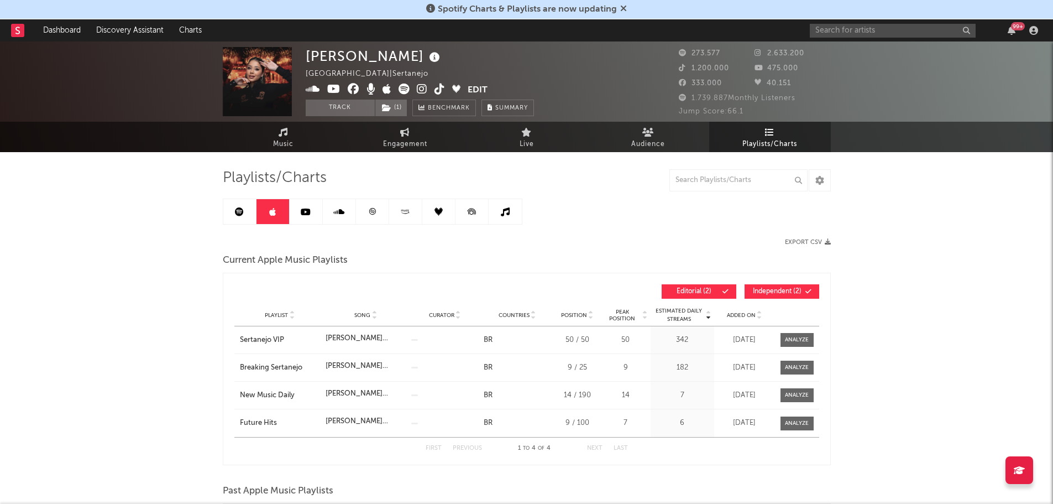
click at [307, 211] on icon at bounding box center [306, 211] width 10 height 9
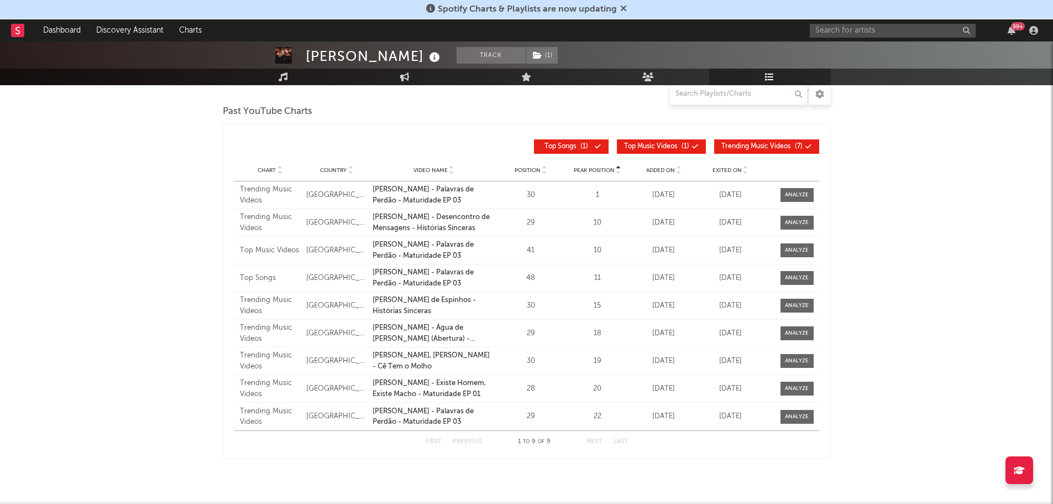
scroll to position [166, 0]
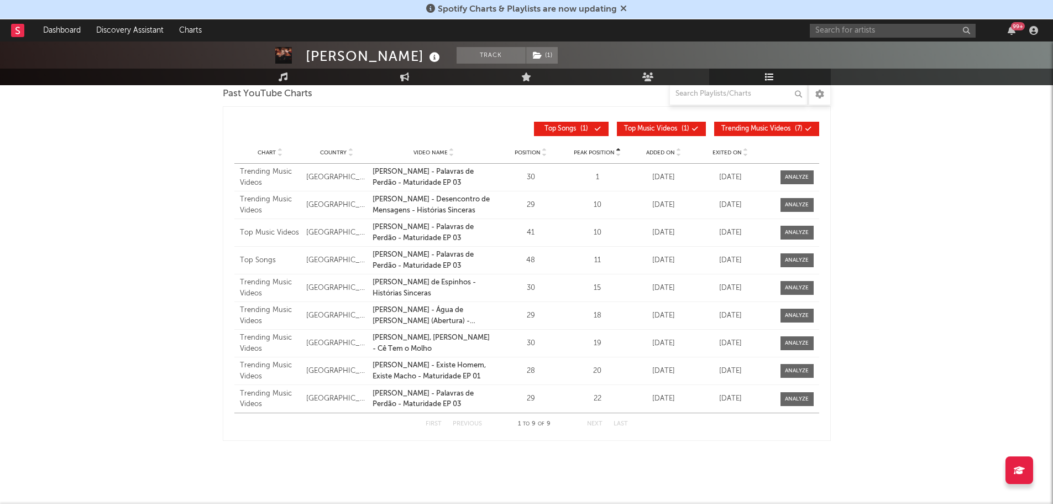
click at [600, 425] on button "Next" at bounding box center [594, 424] width 15 height 6
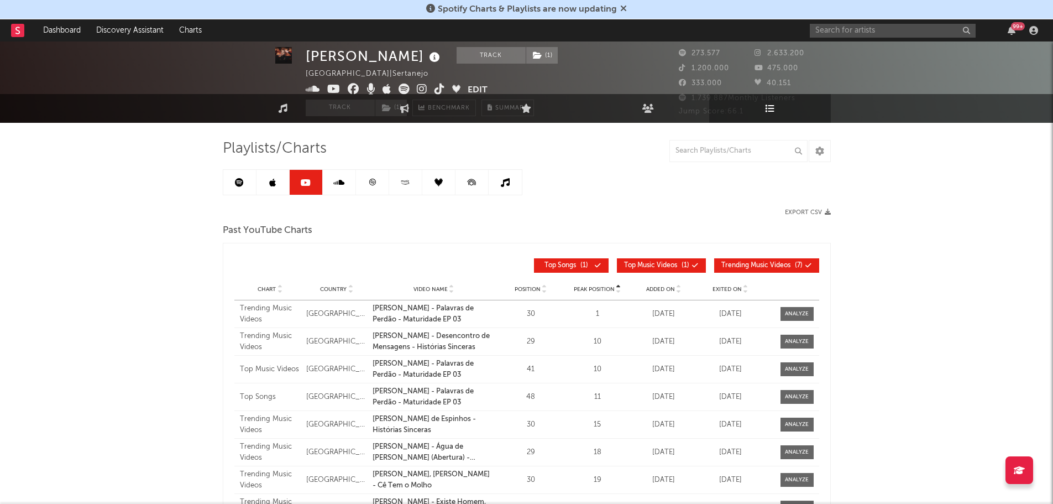
scroll to position [3, 0]
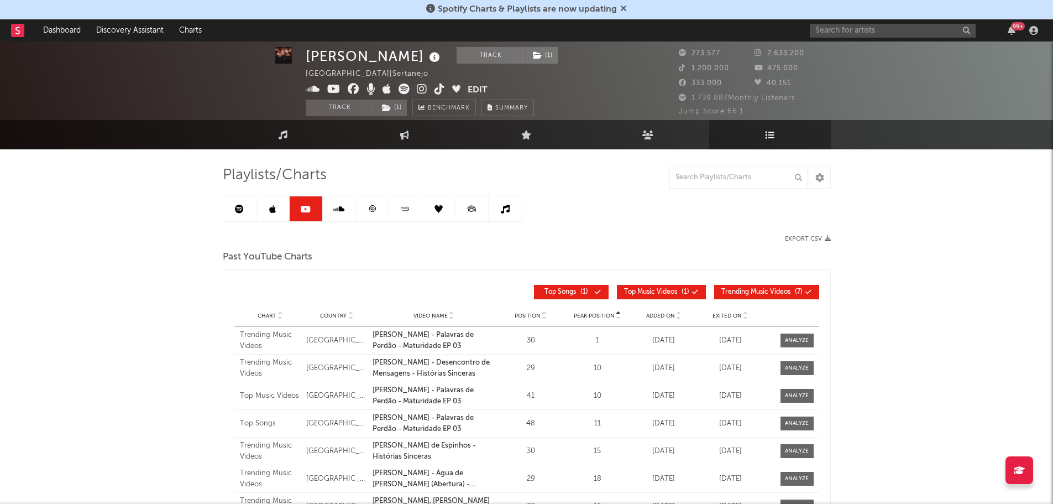
click at [333, 205] on icon at bounding box center [338, 209] width 11 height 9
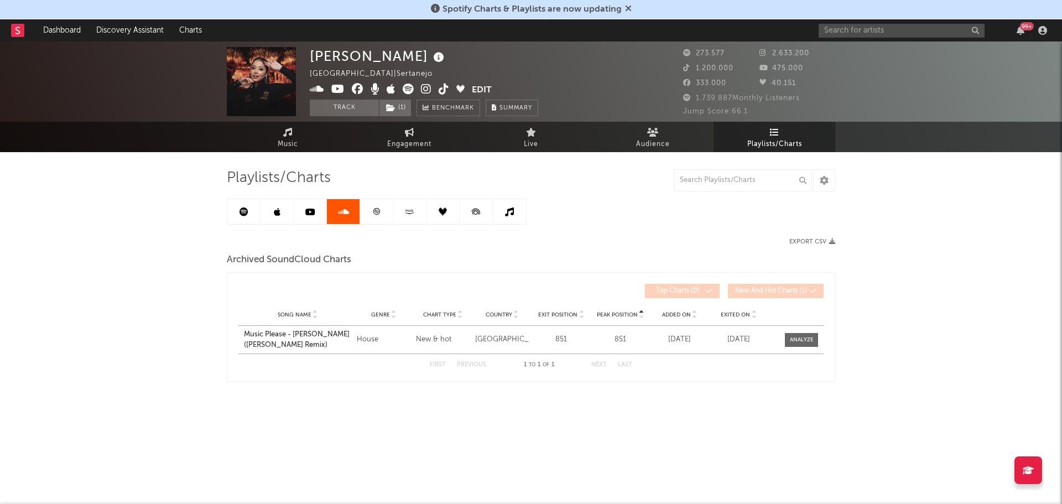
click at [390, 210] on link at bounding box center [376, 211] width 33 height 25
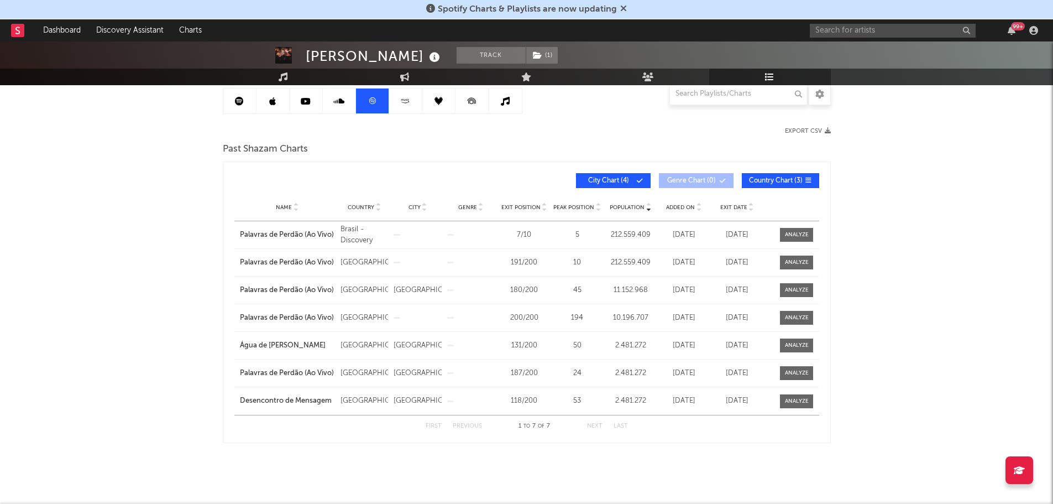
scroll to position [55, 0]
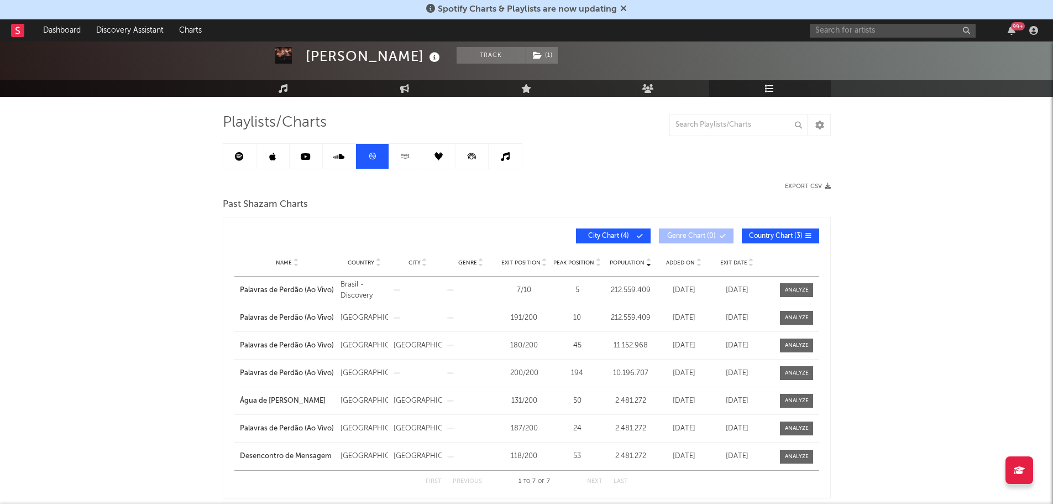
click at [412, 146] on link at bounding box center [405, 156] width 33 height 25
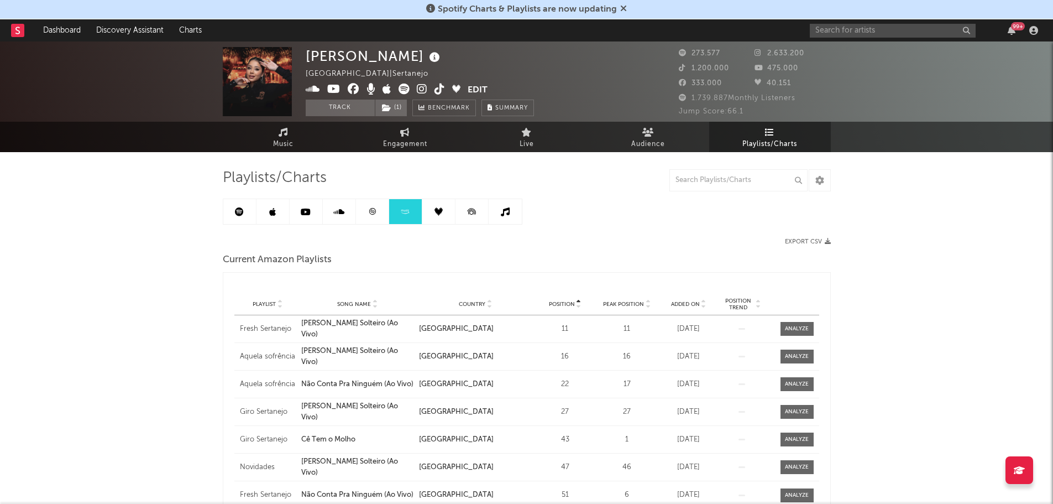
click at [438, 213] on icon at bounding box center [439, 211] width 8 height 8
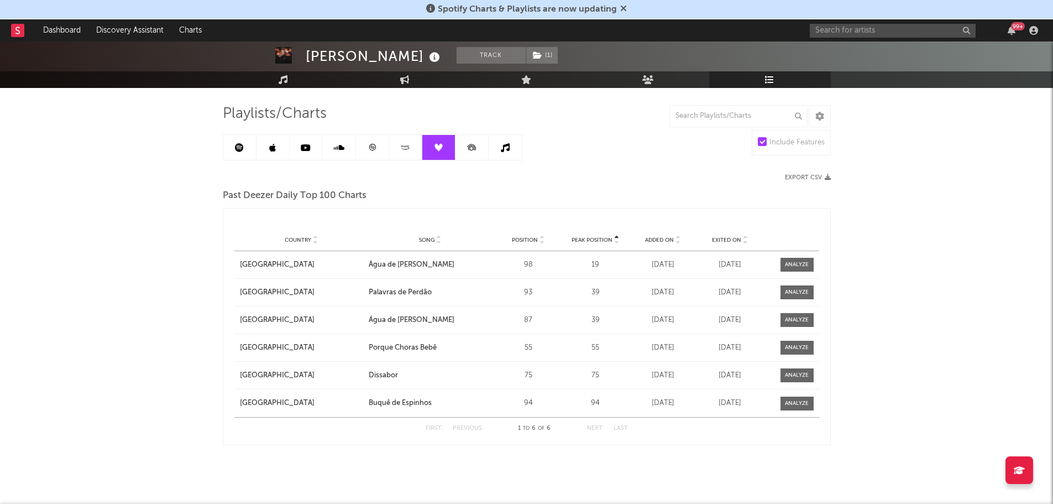
scroll to position [71, 0]
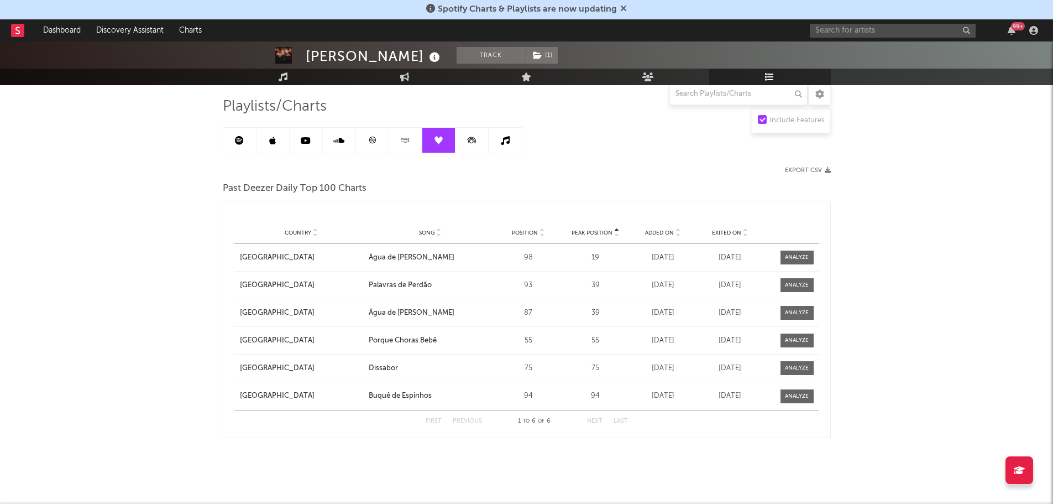
click at [473, 143] on icon at bounding box center [472, 140] width 25 height 25
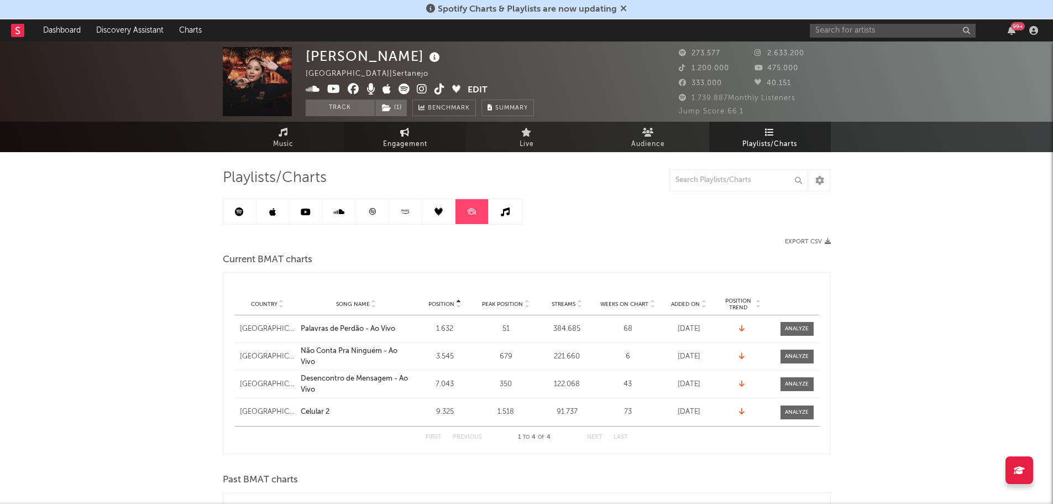
click at [425, 134] on link "Engagement" at bounding box center [405, 137] width 122 height 30
select select "1w"
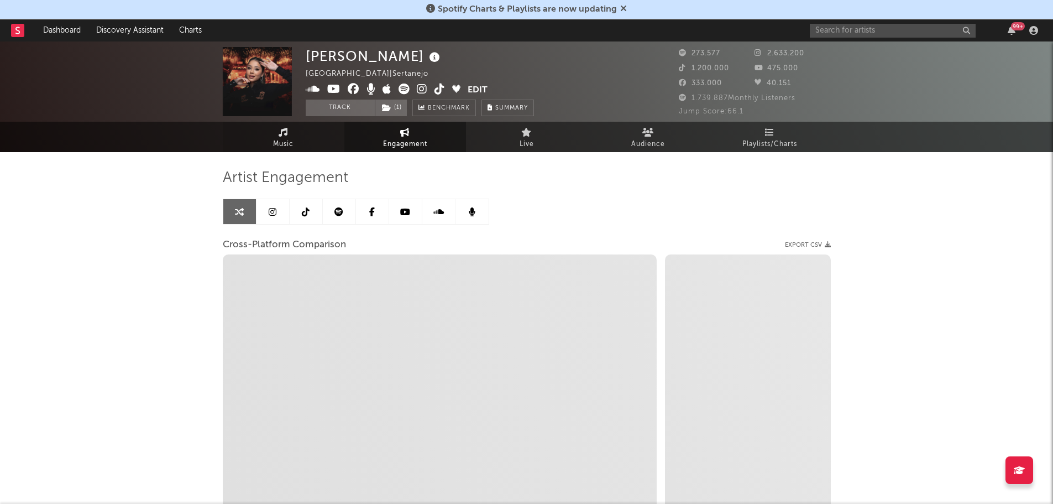
drag, startPoint x: 285, startPoint y: 140, endPoint x: 260, endPoint y: 144, distance: 25.7
click at [285, 140] on span "Music" at bounding box center [283, 144] width 20 height 13
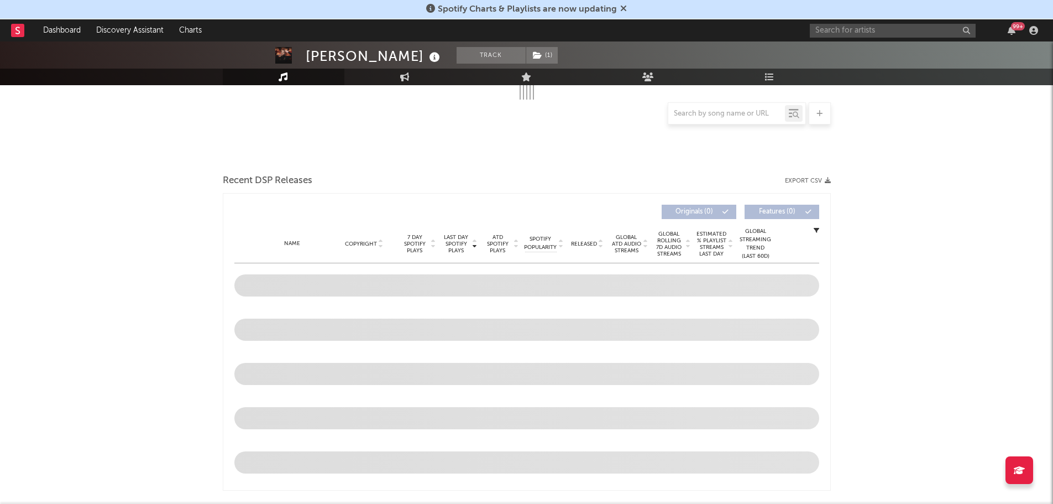
select select "6m"
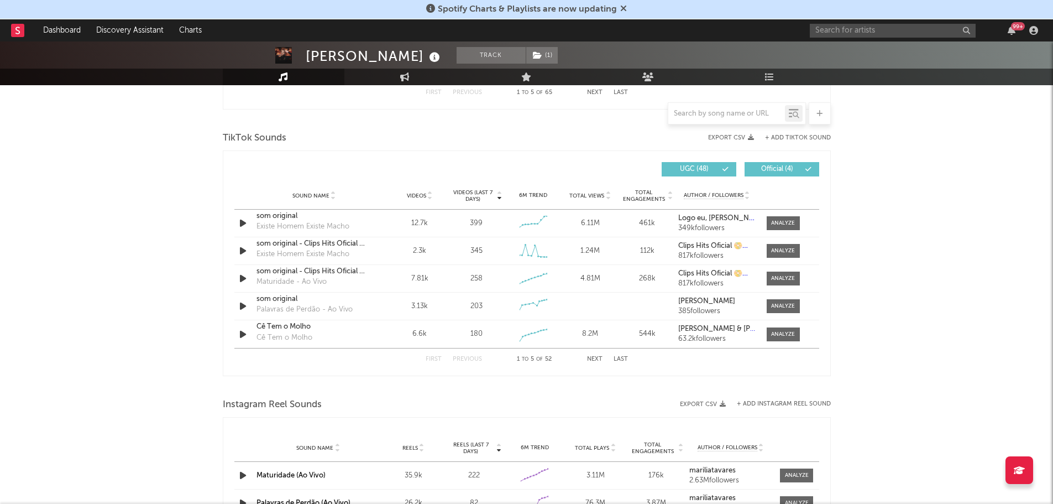
scroll to position [696, 0]
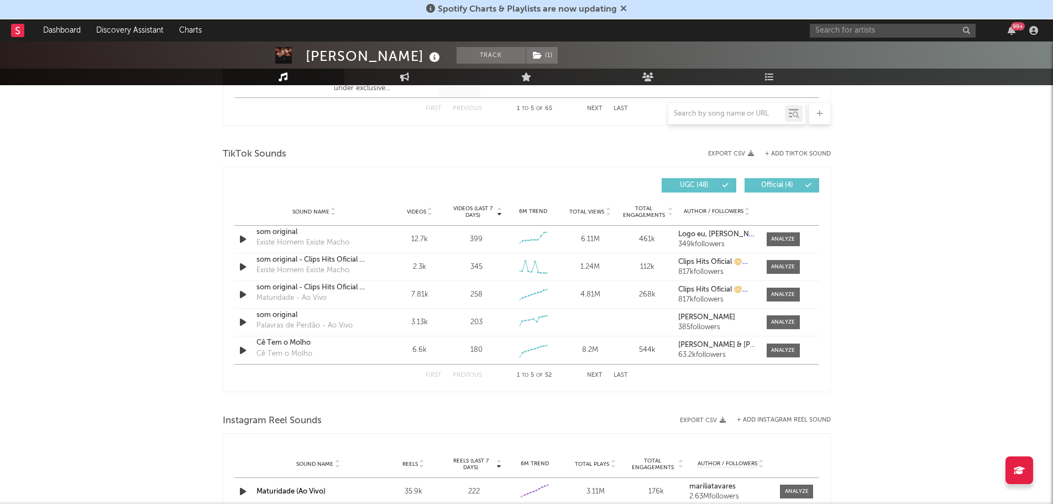
click at [598, 377] on button "Next" at bounding box center [594, 375] width 15 height 6
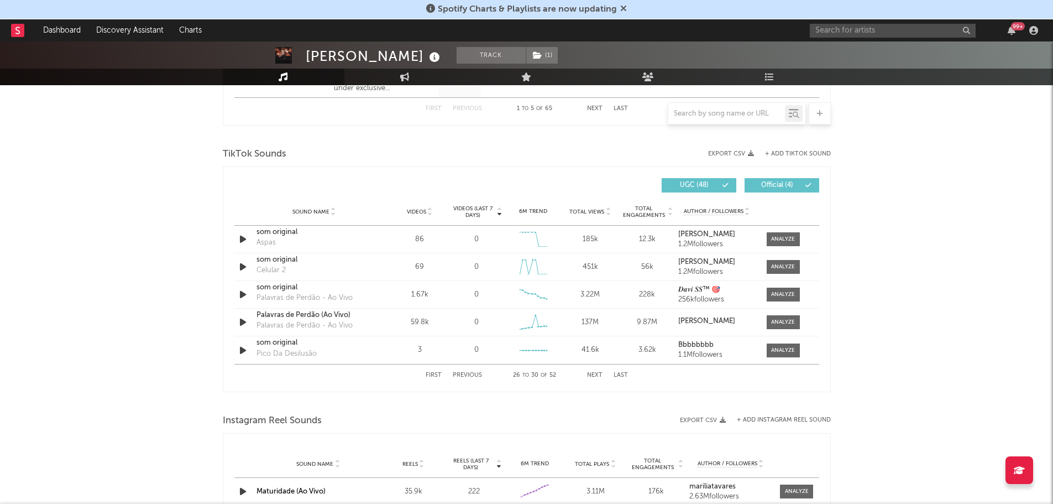
click at [598, 377] on button "Next" at bounding box center [594, 375] width 15 height 6
click at [591, 374] on button "Next" at bounding box center [594, 375] width 15 height 6
click at [435, 374] on button "First" at bounding box center [434, 375] width 16 height 6
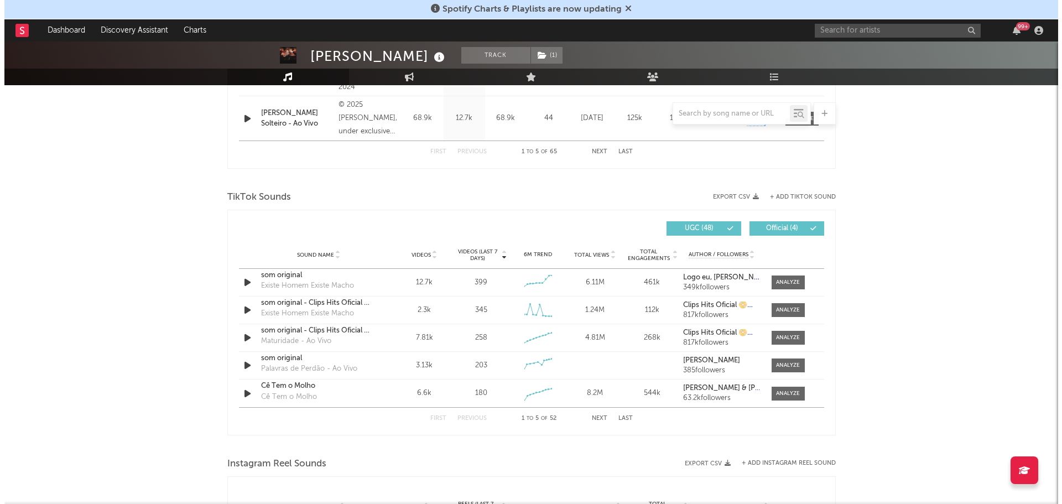
scroll to position [640, 0]
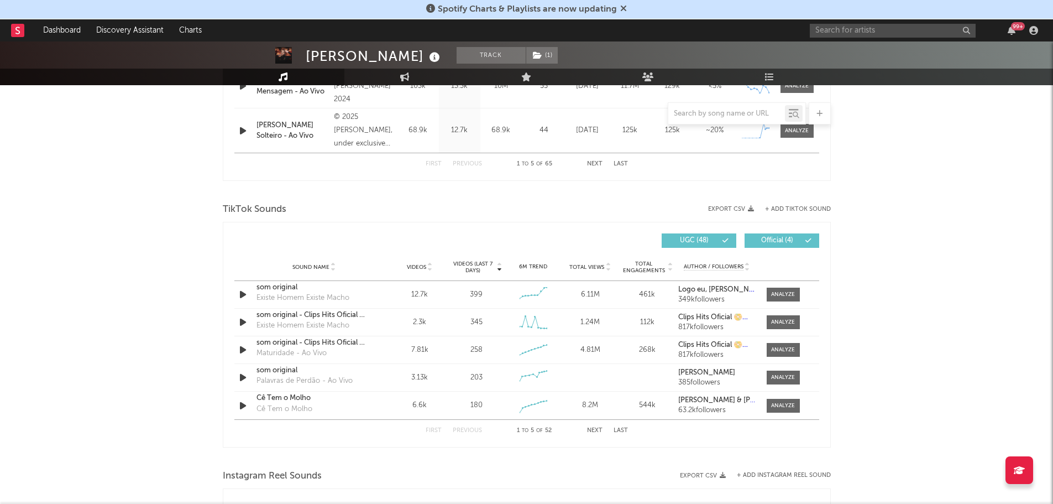
click at [767, 204] on div "TikTok Sounds" at bounding box center [527, 209] width 608 height 19
click at [771, 206] on button "+ Add TikTok Sound" at bounding box center [798, 209] width 66 height 6
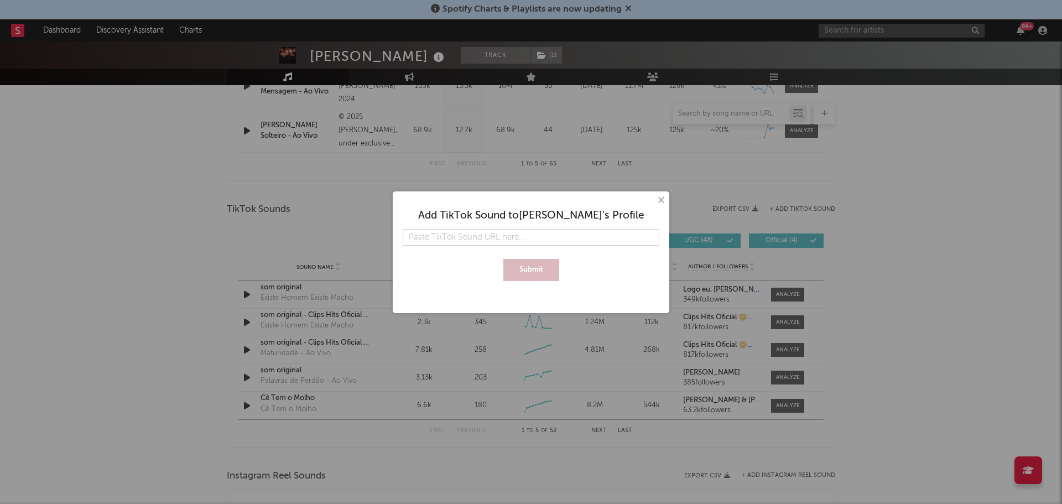
click at [508, 235] on input "text" at bounding box center [531, 237] width 257 height 17
click at [601, 229] on input "text" at bounding box center [531, 237] width 257 height 17
paste input "[URL][DOMAIN_NAME][PERSON_NAME]"
type input "[URL][DOMAIN_NAME][PERSON_NAME]"
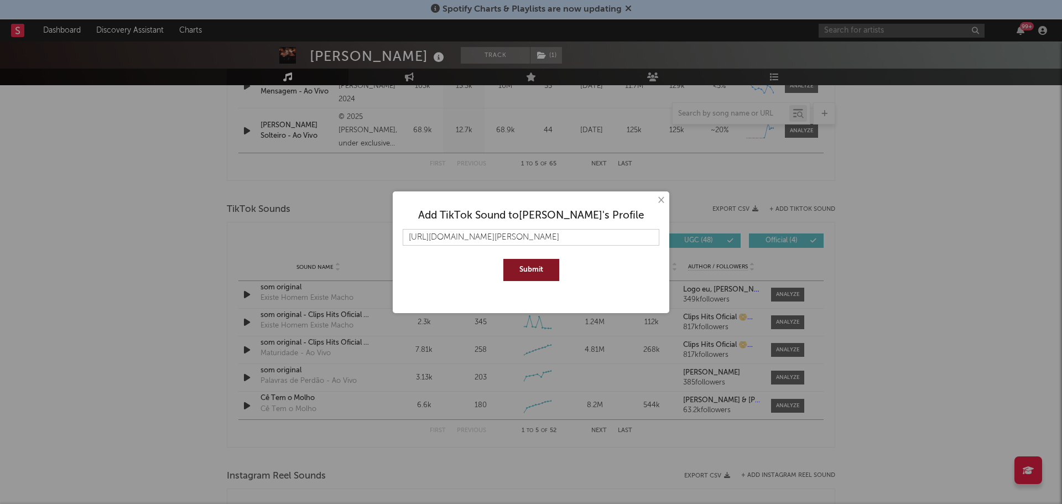
click at [515, 276] on button "Submit" at bounding box center [531, 270] width 56 height 22
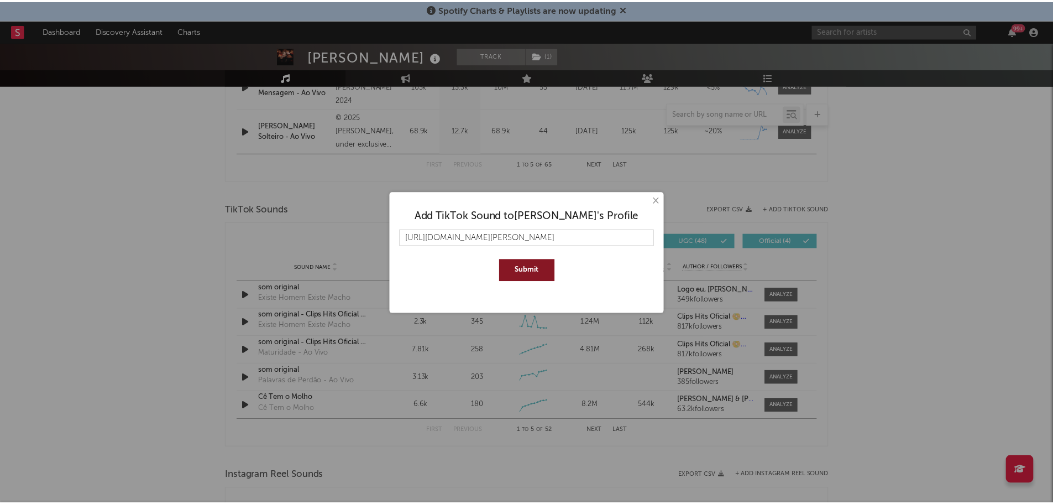
scroll to position [0, 0]
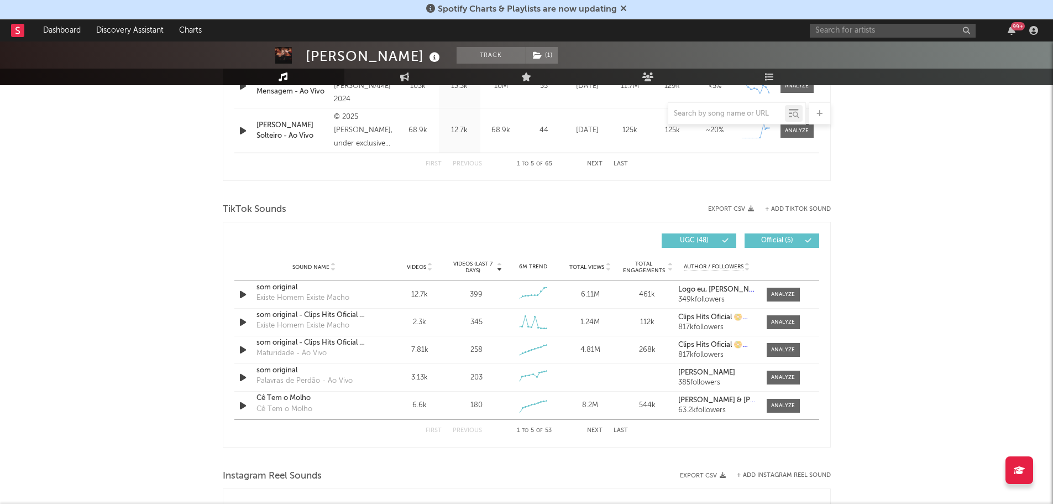
click at [614, 430] on button "Last" at bounding box center [621, 430] width 14 height 6
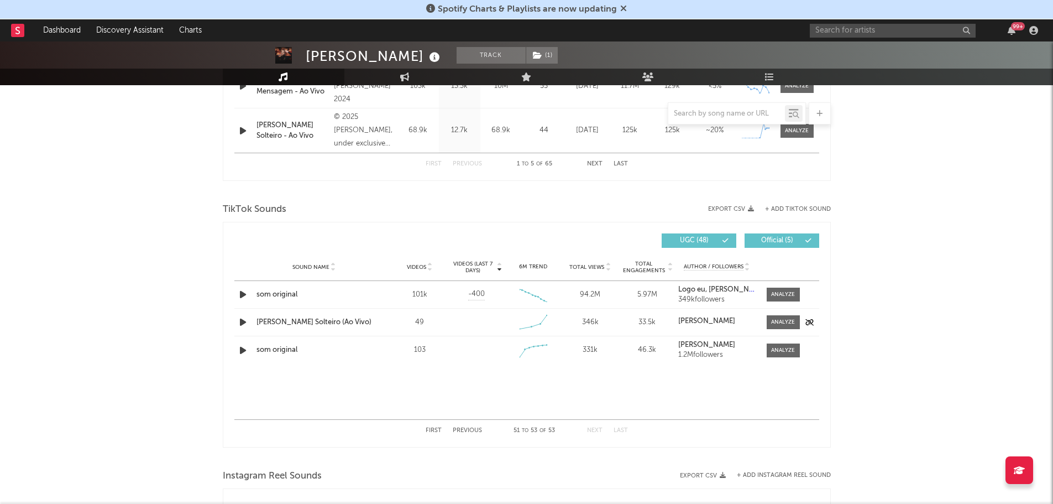
click at [242, 326] on icon "button" at bounding box center [243, 322] width 12 height 14
click at [242, 322] on icon "button" at bounding box center [242, 322] width 11 height 14
click at [788, 320] on div at bounding box center [783, 322] width 24 height 8
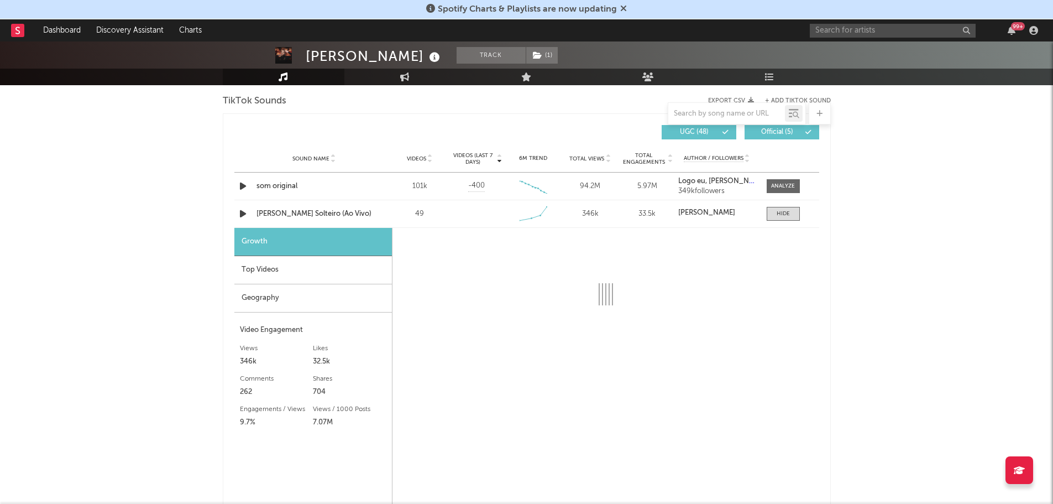
select select "1w"
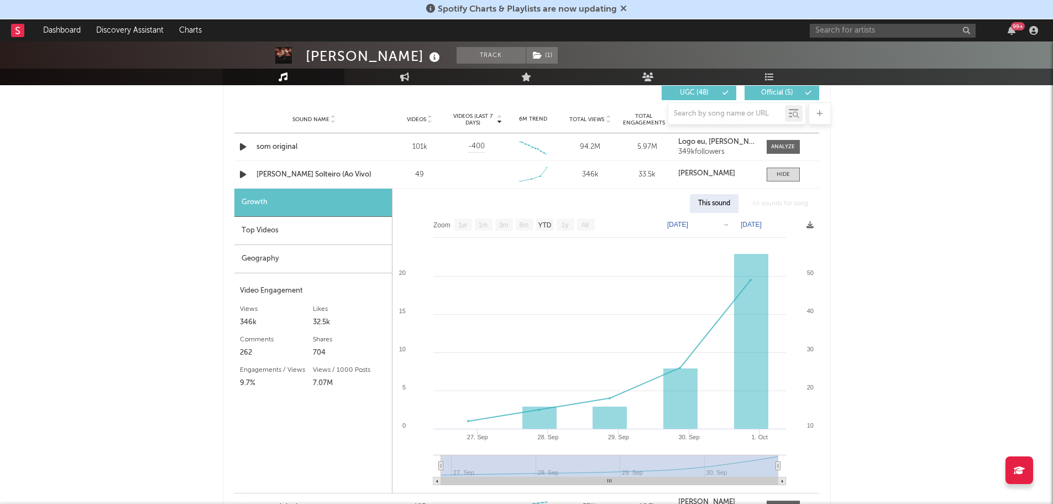
scroll to position [806, 0]
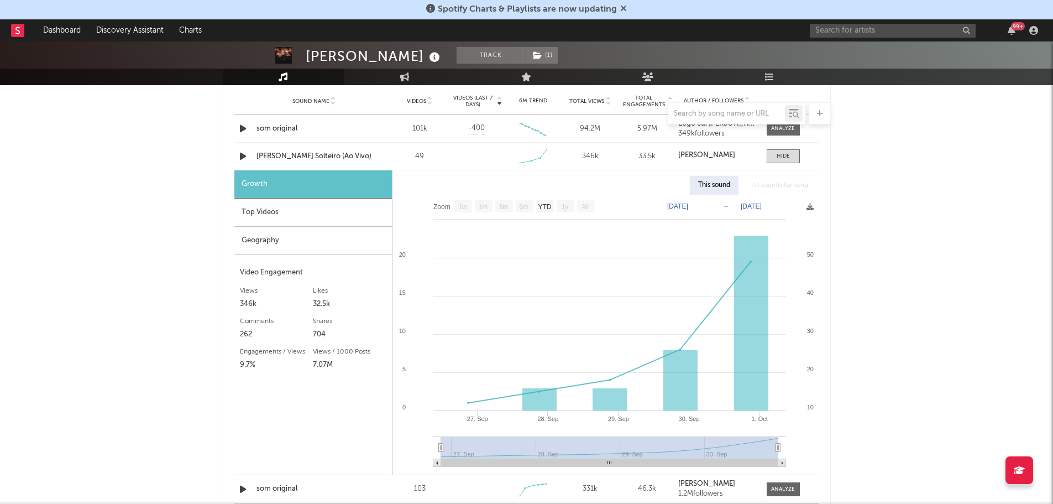
click at [255, 212] on div "Top Videos" at bounding box center [313, 213] width 158 height 28
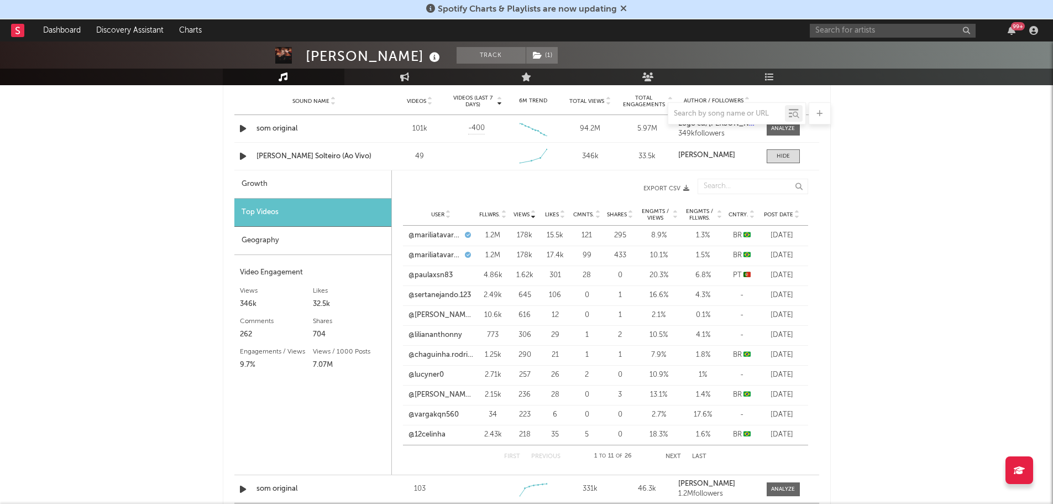
click at [259, 180] on div "Growth" at bounding box center [312, 184] width 157 height 28
select select "1w"
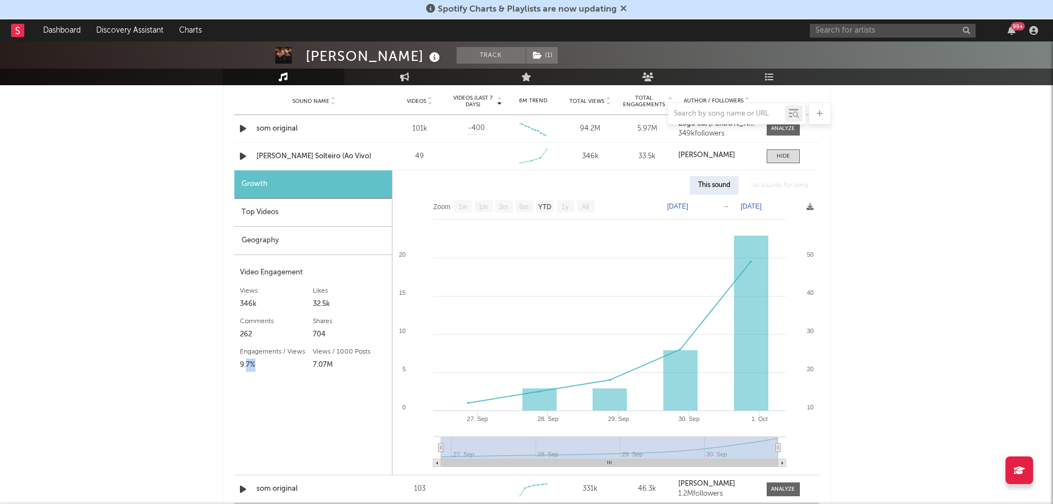
drag, startPoint x: 247, startPoint y: 366, endPoint x: 255, endPoint y: 366, distance: 8.3
click at [255, 366] on div "9.7%" at bounding box center [277, 364] width 74 height 13
click at [905, 29] on input "text" at bounding box center [893, 31] width 166 height 14
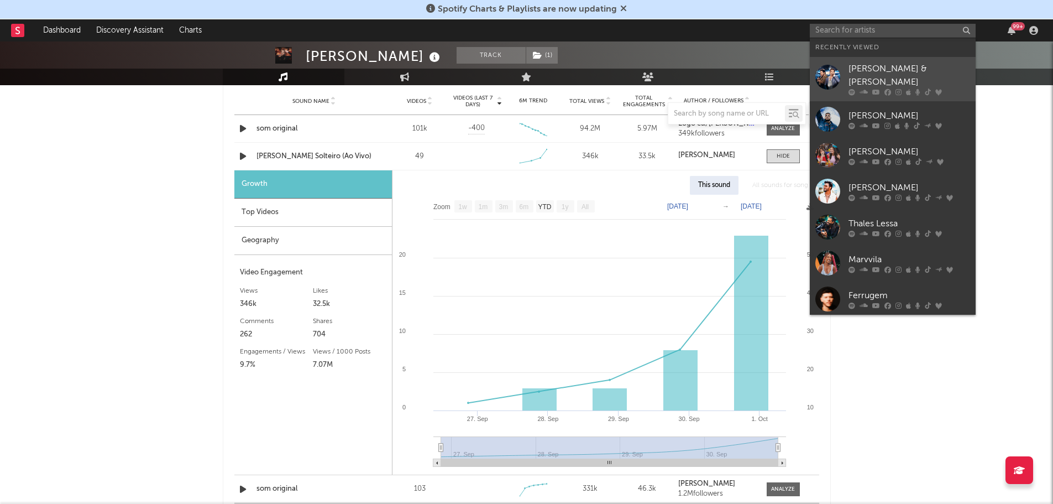
click at [887, 89] on icon at bounding box center [888, 92] width 7 height 7
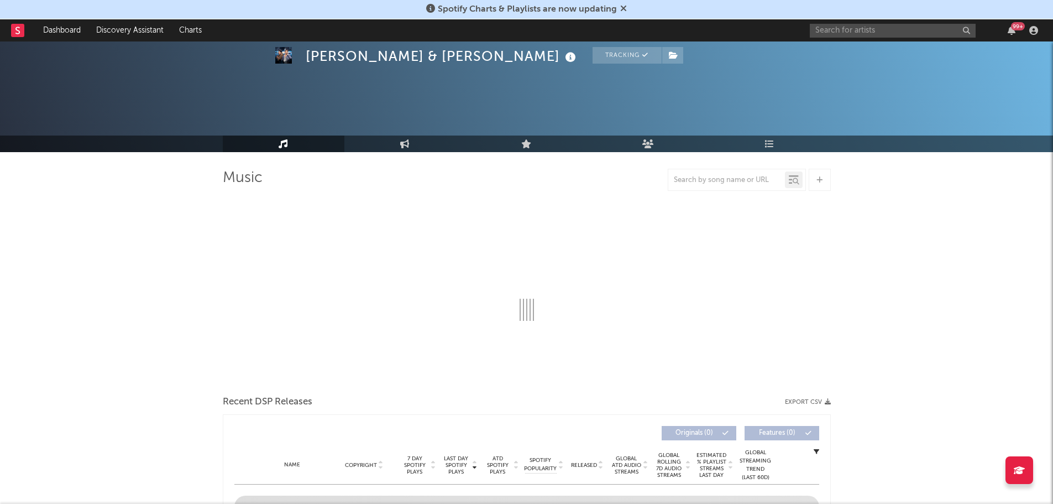
select select "6m"
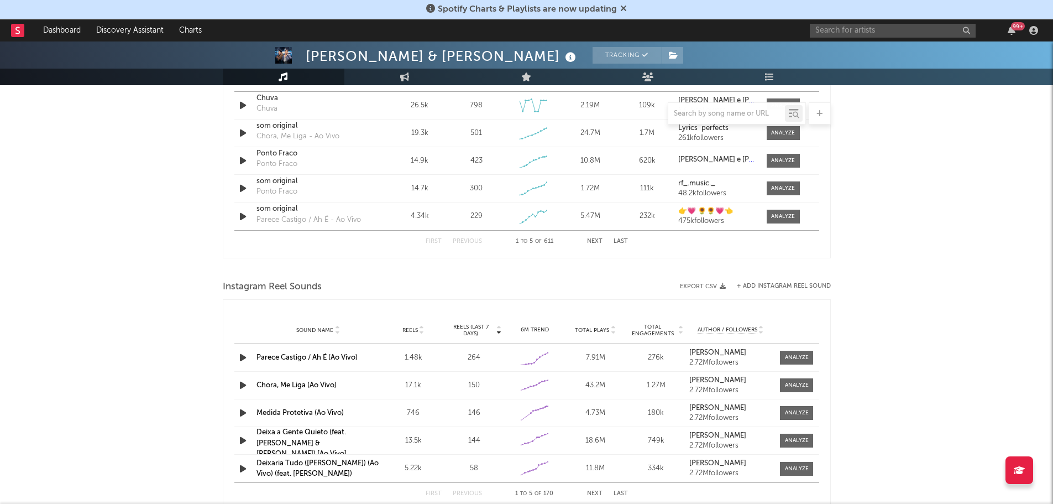
scroll to position [885, 0]
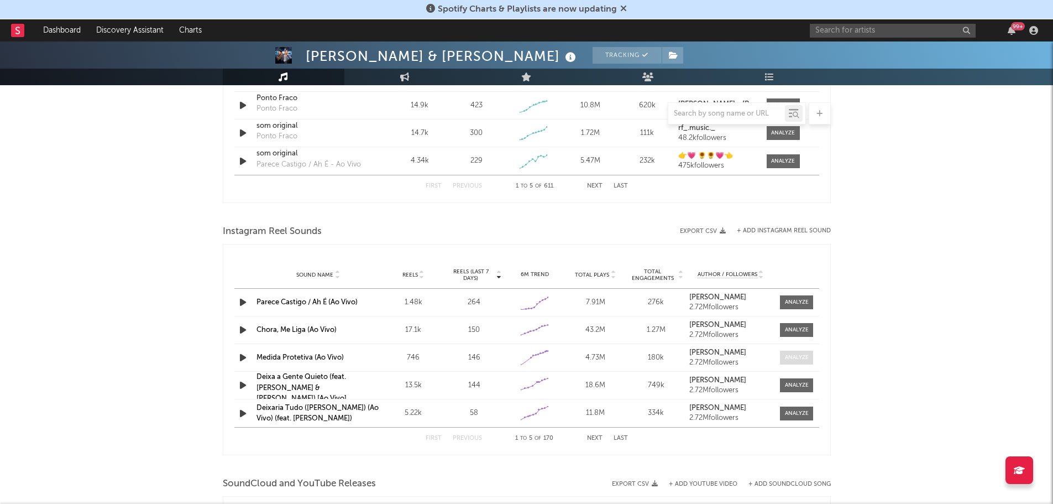
click at [793, 354] on div at bounding box center [797, 357] width 24 height 8
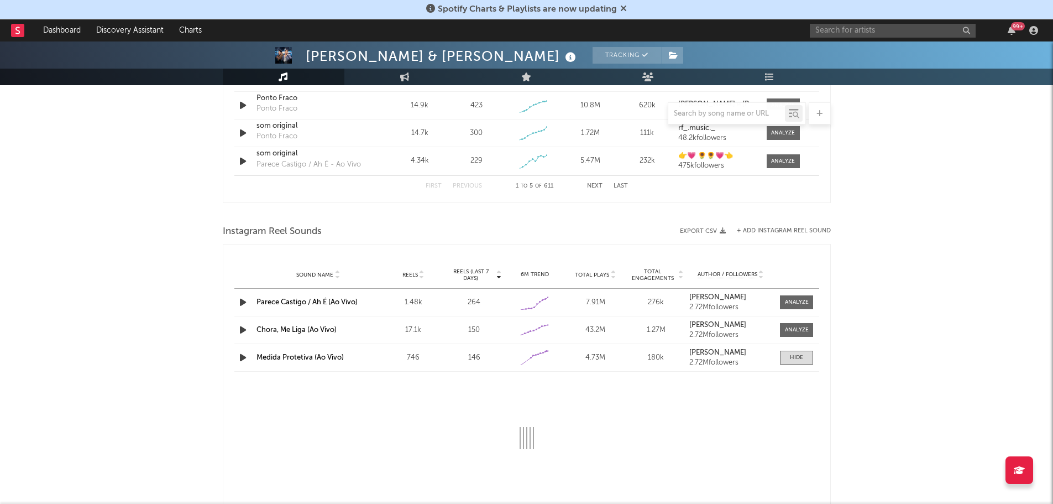
select select "1w"
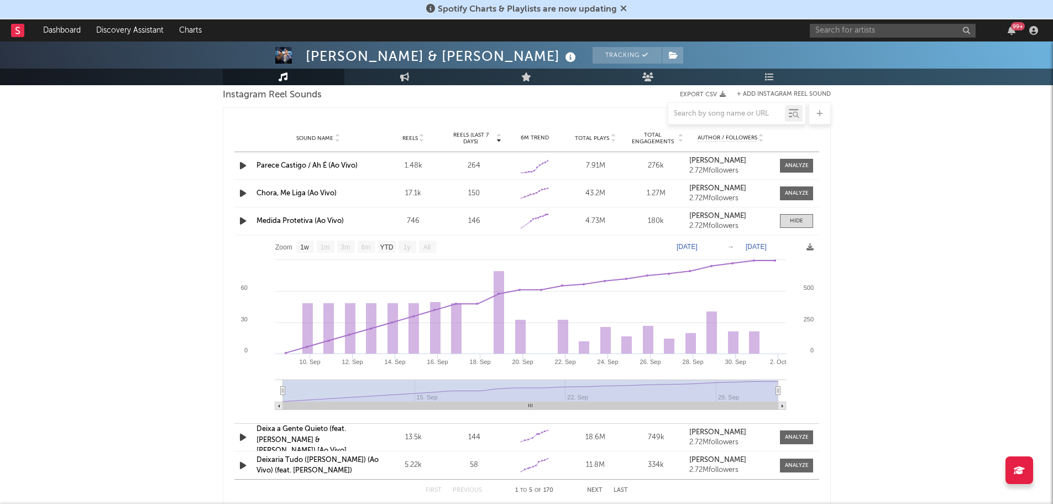
scroll to position [995, 0]
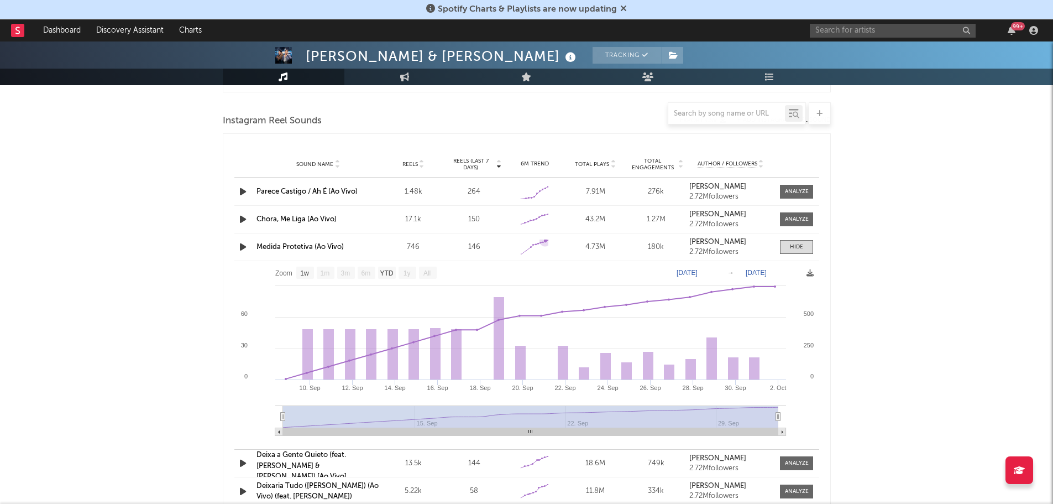
click at [545, 244] on icon at bounding box center [545, 241] width 11 height 11
drag, startPoint x: 408, startPoint y: 249, endPoint x: 481, endPoint y: 247, distance: 73.6
click at [481, 247] on div "Sound Name Medida Protetiva (Ao Vivo) Reels 746 Reels (last 7 days) 146 6M Tren…" at bounding box center [526, 246] width 585 height 27
